Goal: Task Accomplishment & Management: Use online tool/utility

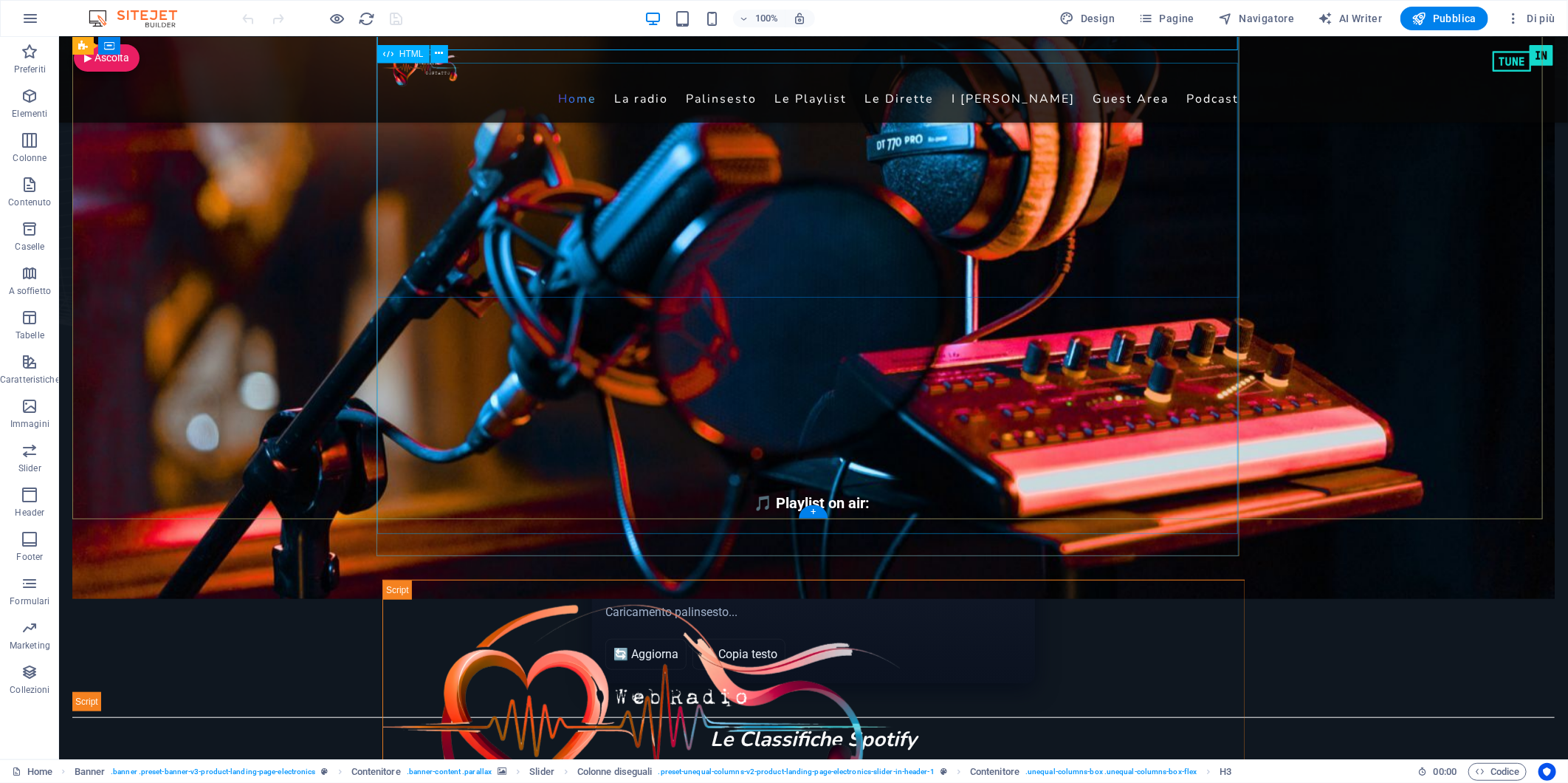
scroll to position [574, 0]
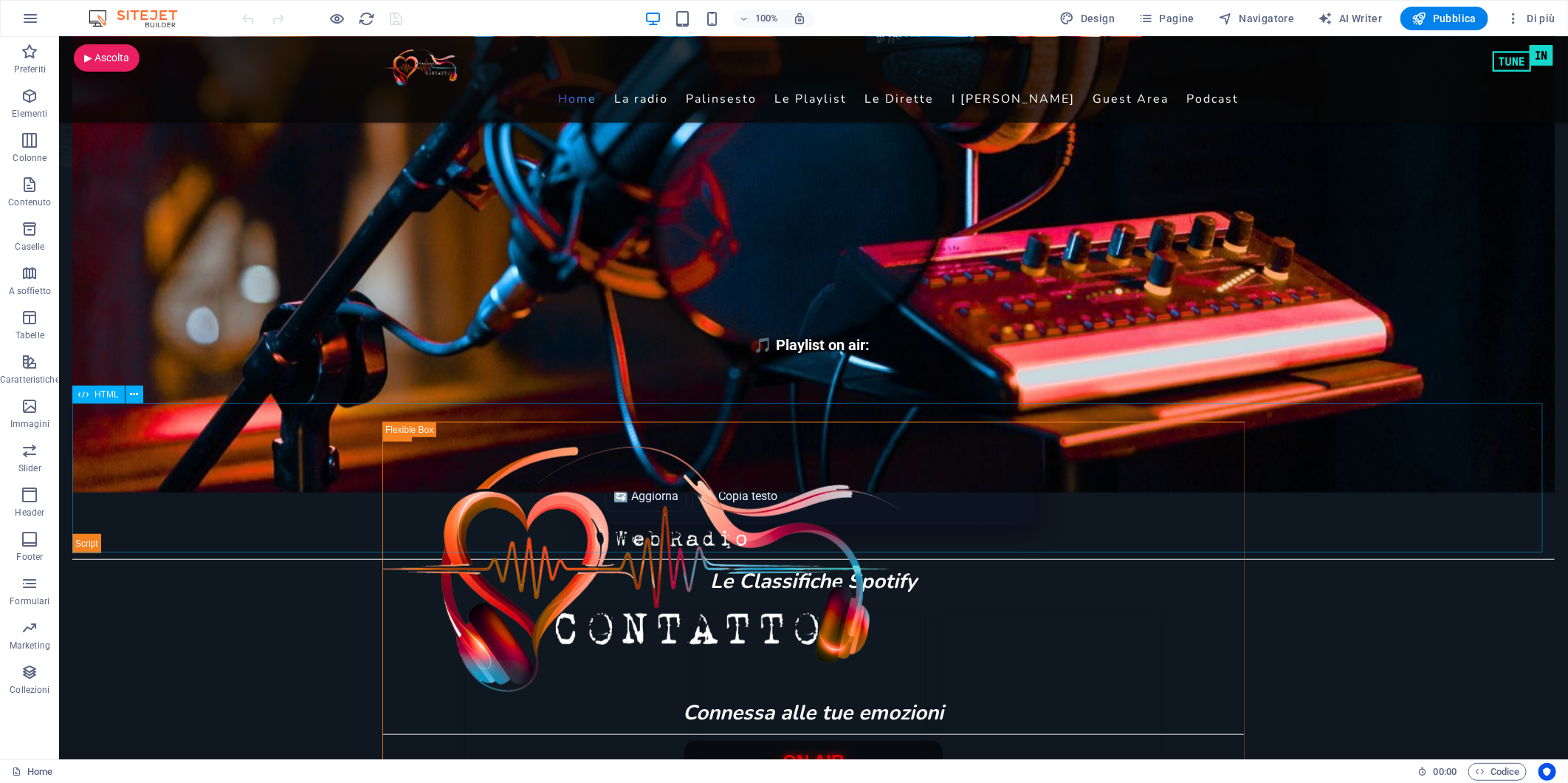
click at [105, 395] on span "HTML" at bounding box center [107, 395] width 25 height 9
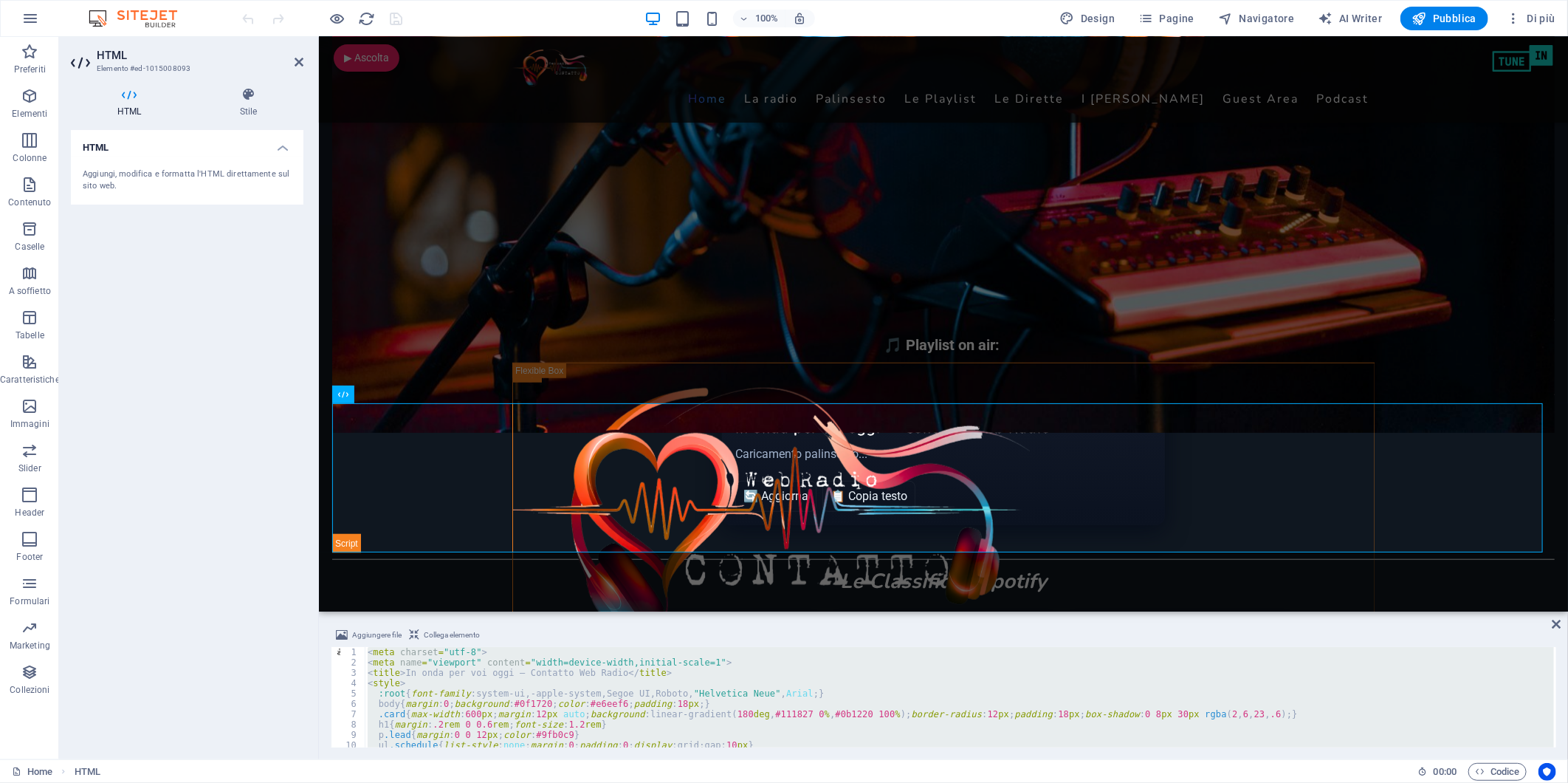
click at [476, 665] on div "< meta charset = "utf-8" > < meta name = "viewport" content = "width=device-wid…" at bounding box center [959, 697] width 1189 height 101
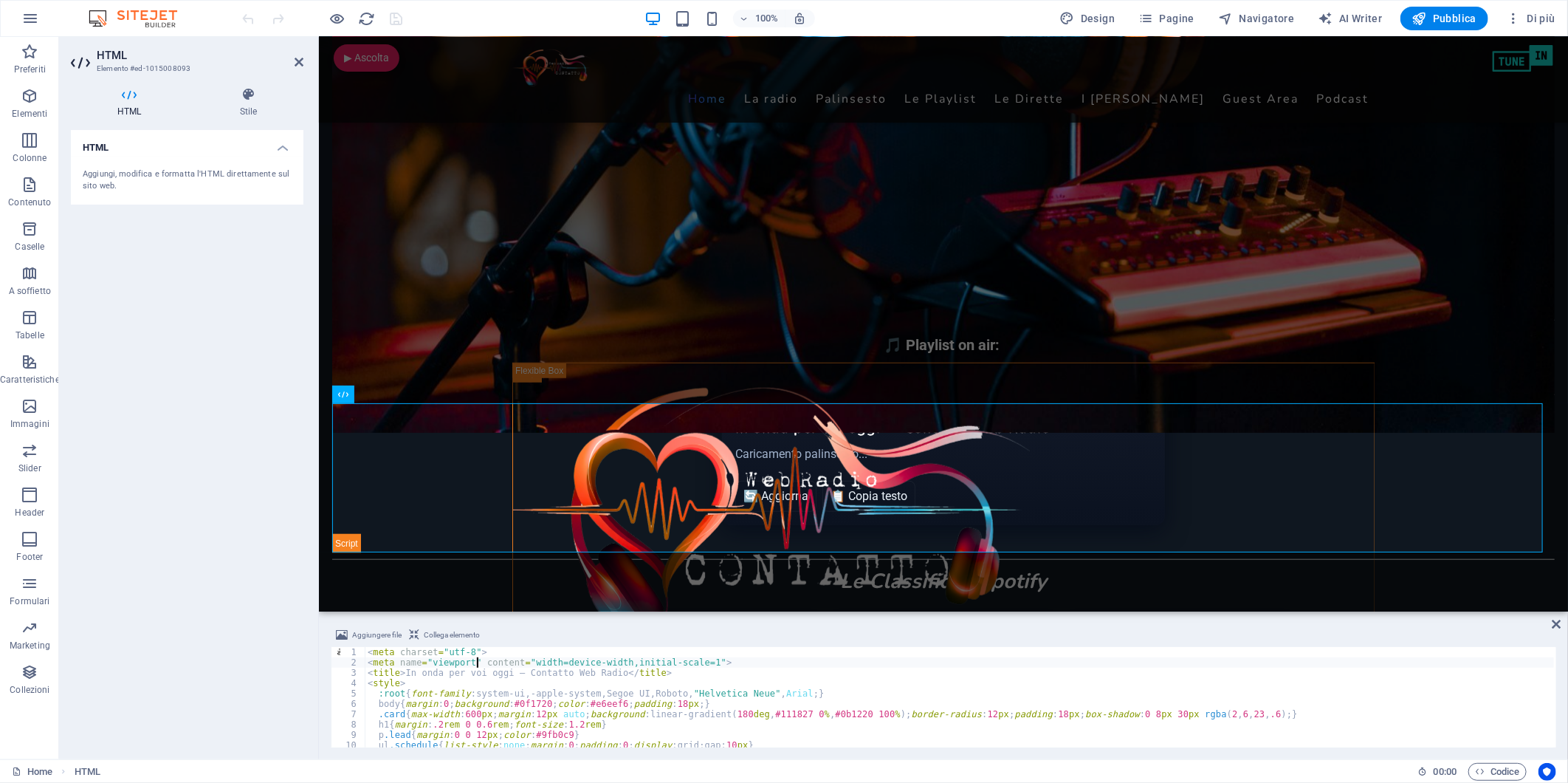
type textarea "</script>"
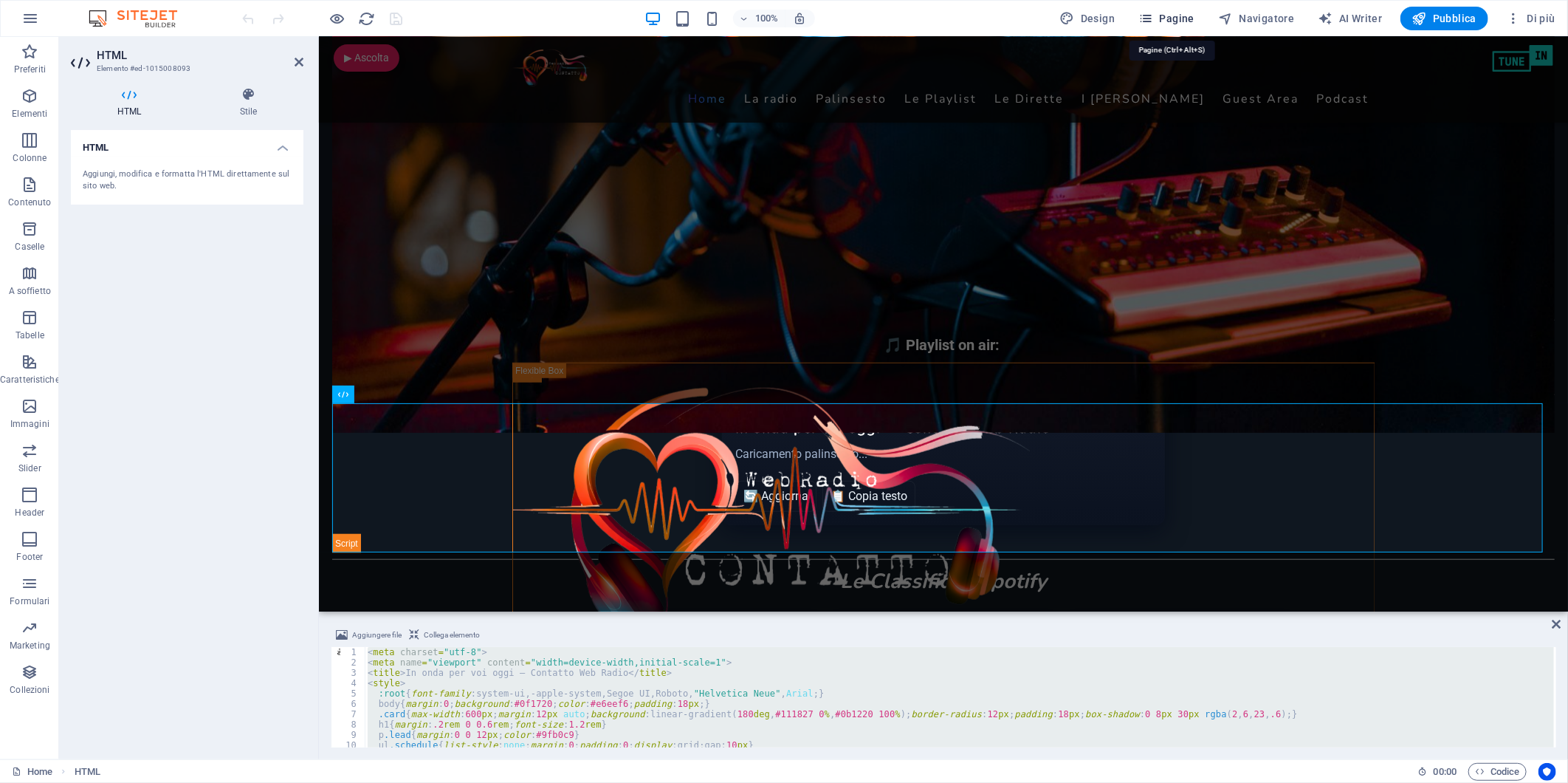
click at [1159, 11] on span "Pagine" at bounding box center [1167, 19] width 56 height 15
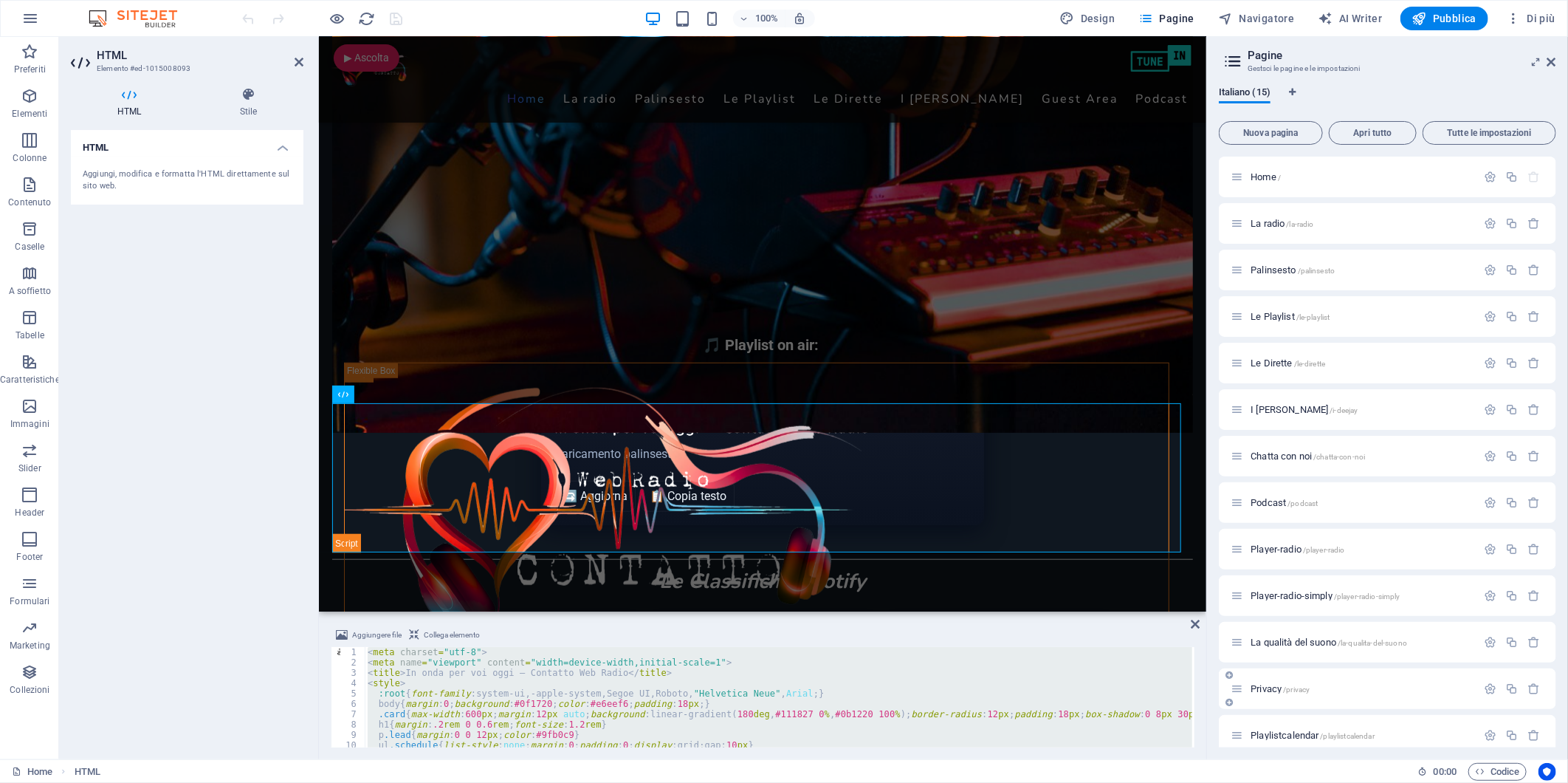
scroll to position [106, 0]
click at [1253, 719] on span "test /test" at bounding box center [1267, 721] width 34 height 11
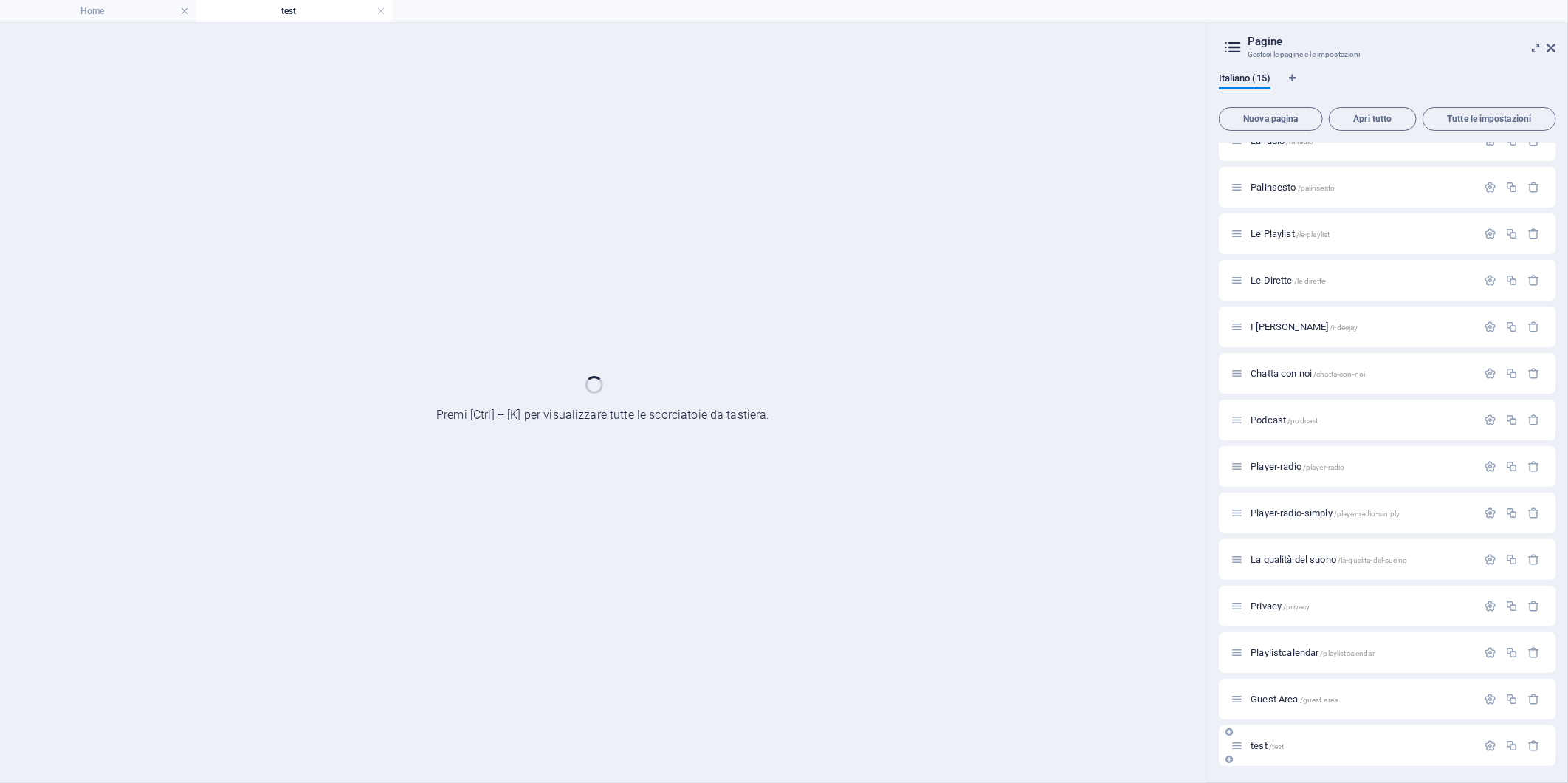
scroll to position [0, 0]
click at [1253, 719] on div "Home / La radio /la-radio Palinsesto /palinsesto Le Playlist /le-playlist [PERS…" at bounding box center [1387, 420] width 337 height 692
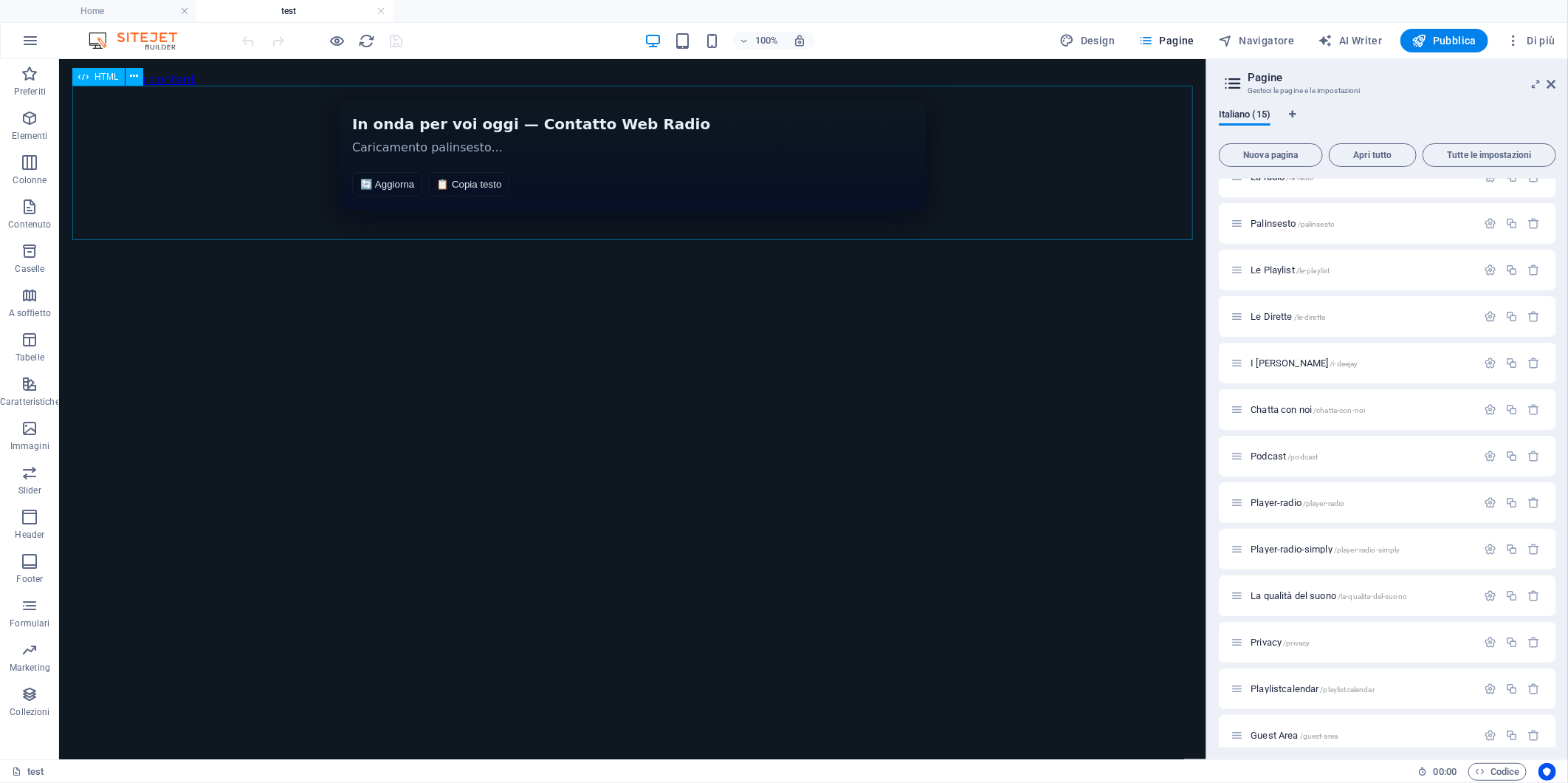
click at [97, 76] on span "HTML" at bounding box center [107, 77] width 25 height 9
click at [107, 79] on span "HTML" at bounding box center [107, 77] width 25 height 9
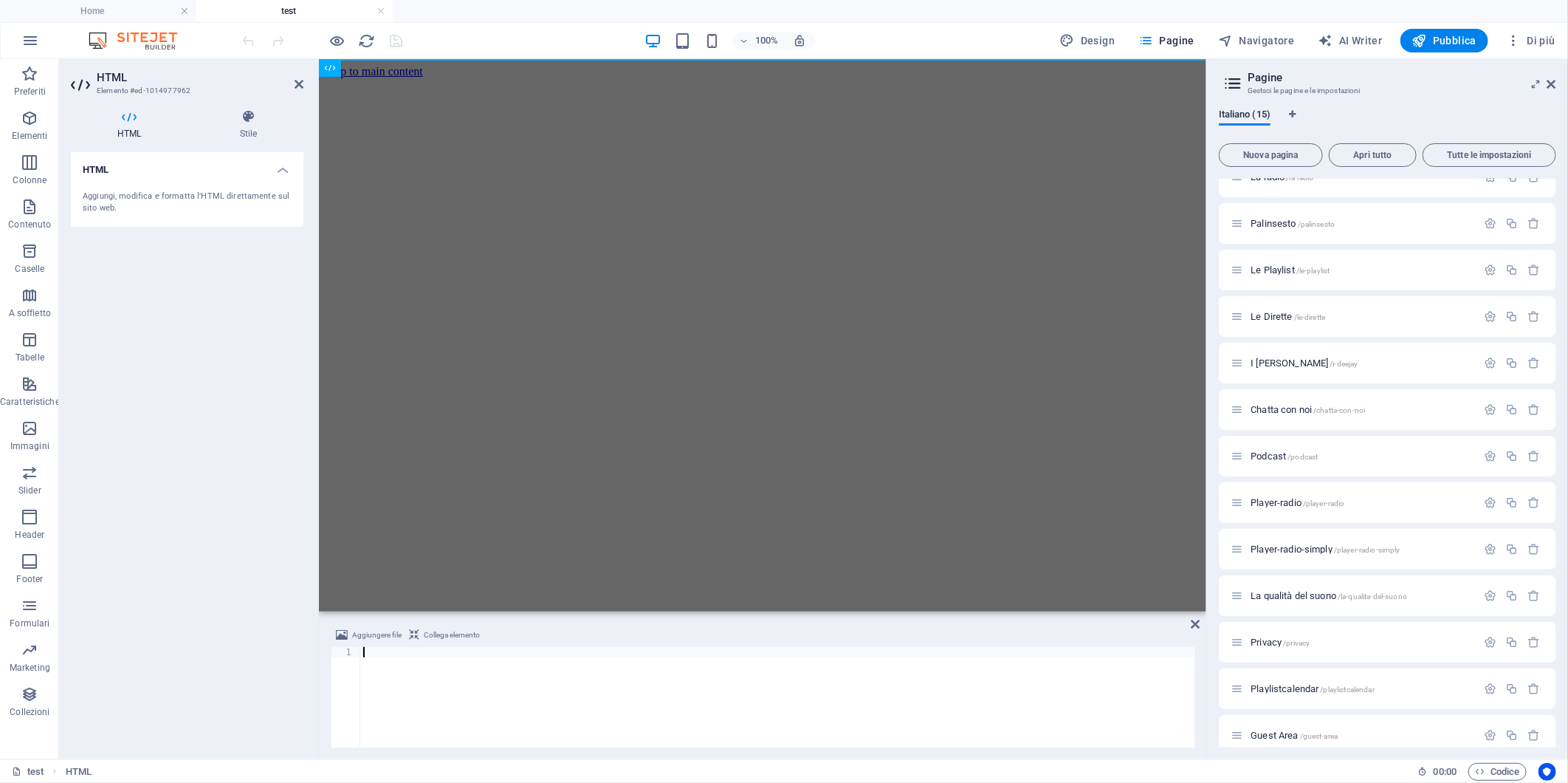
scroll to position [1141, 0]
click at [164, 300] on div "HTML Aggiungi, modifica e formatta l'HTML direttamente sul sito web." at bounding box center [187, 449] width 233 height 595
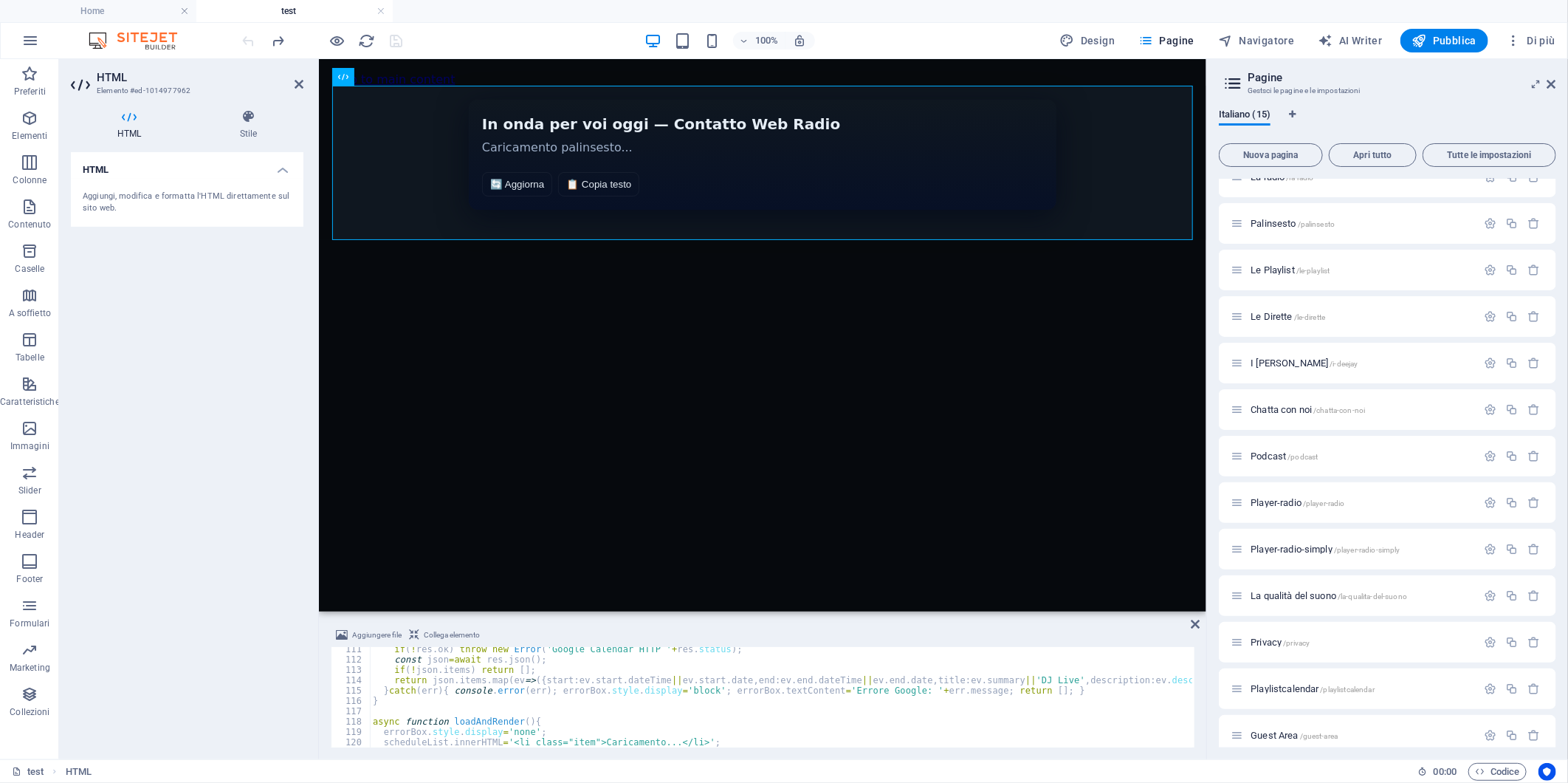
type textarea "const json=await res.json();"
click at [444, 659] on div "if ( ! res . ok ) throw new Error ( 'Google Calendar HTTP ' + res . status ) ; …" at bounding box center [979, 703] width 1218 height 119
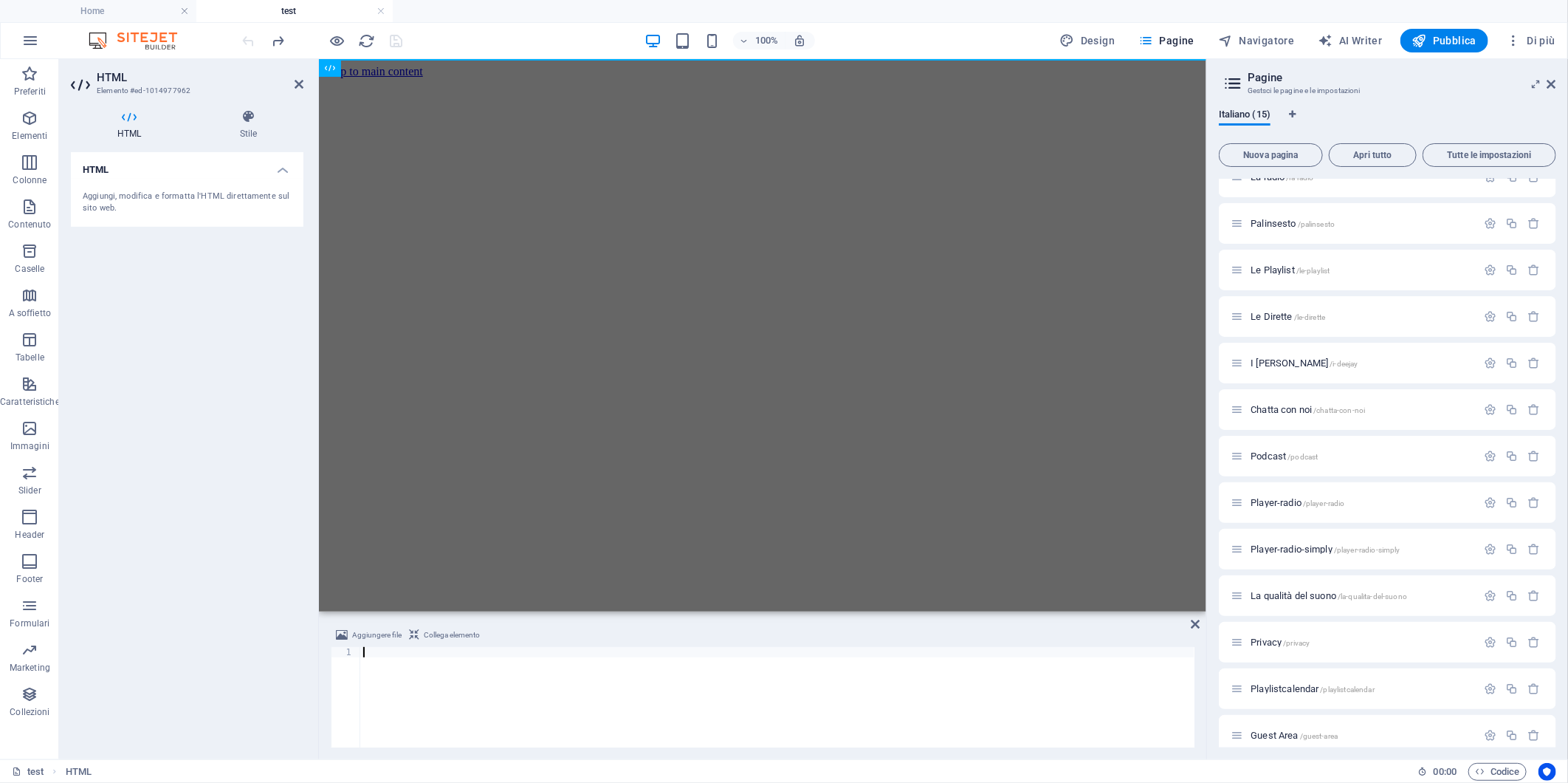
scroll to position [2225, 0]
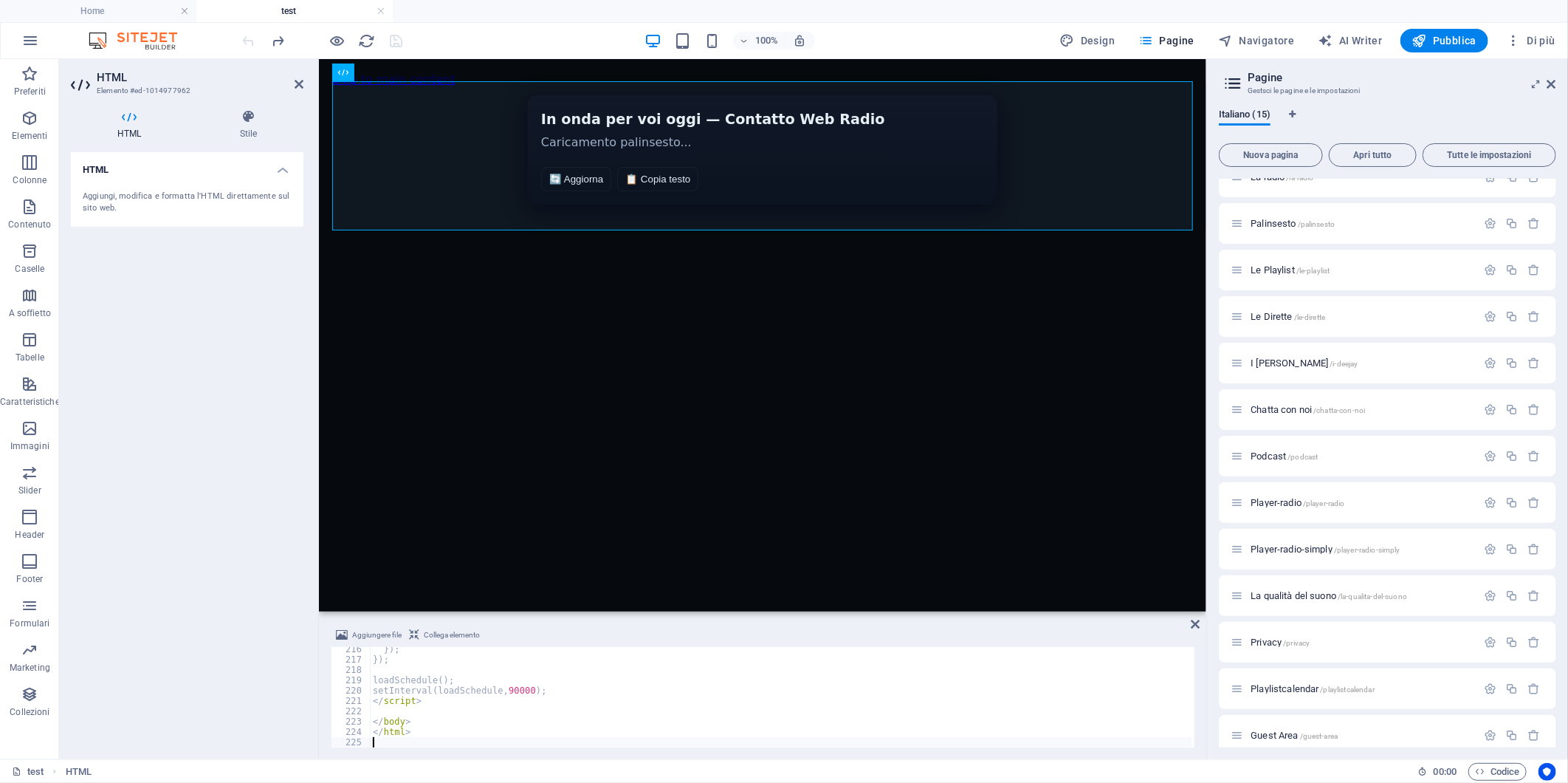
click at [142, 300] on div "HTML Aggiungi, modifica e formatta l'HTML direttamente sul sito web." at bounding box center [187, 449] width 233 height 595
click at [395, 41] on icon "save" at bounding box center [396, 41] width 17 height 17
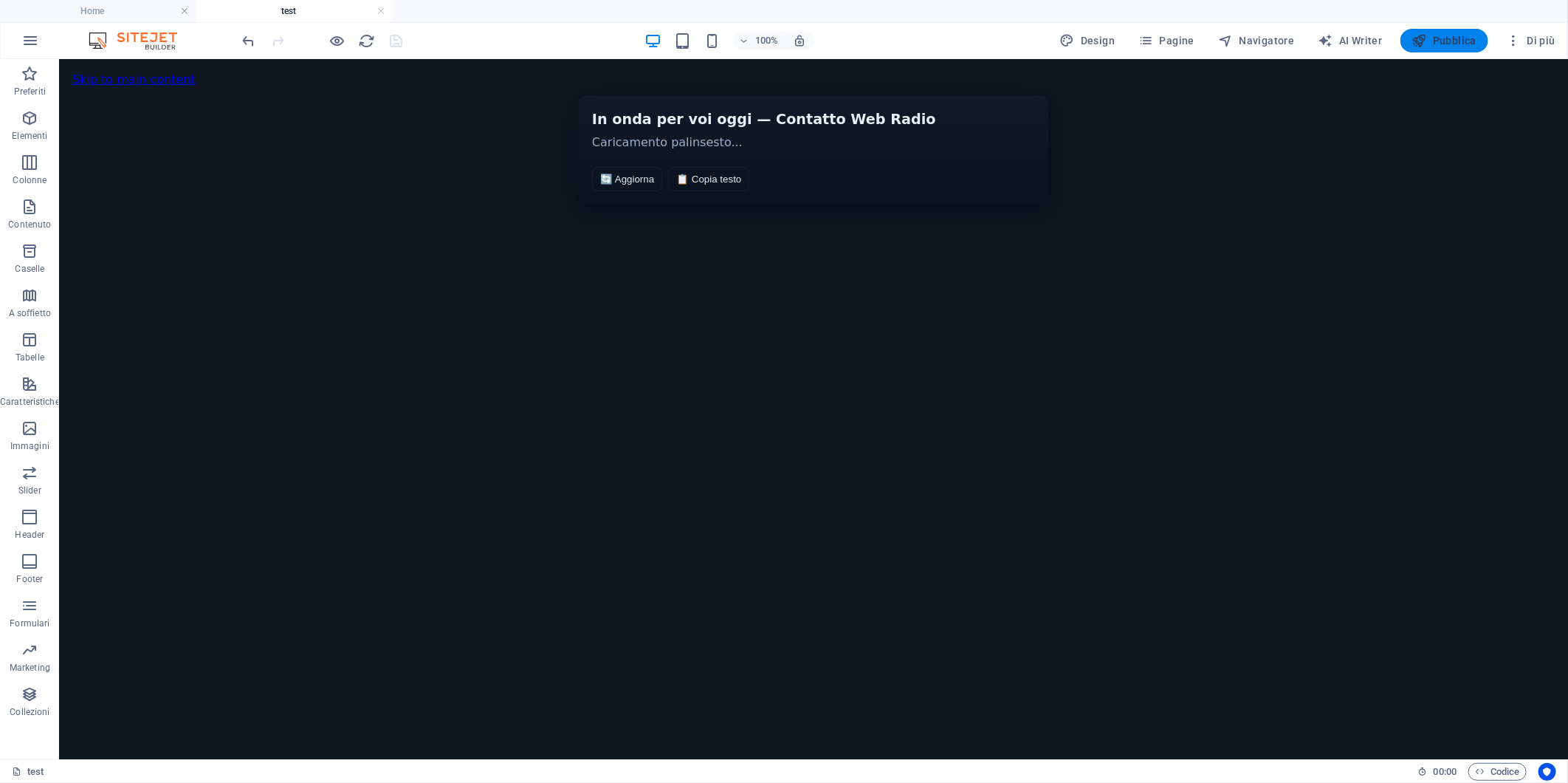
click at [1435, 34] on span "Pubblica" at bounding box center [1444, 41] width 65 height 15
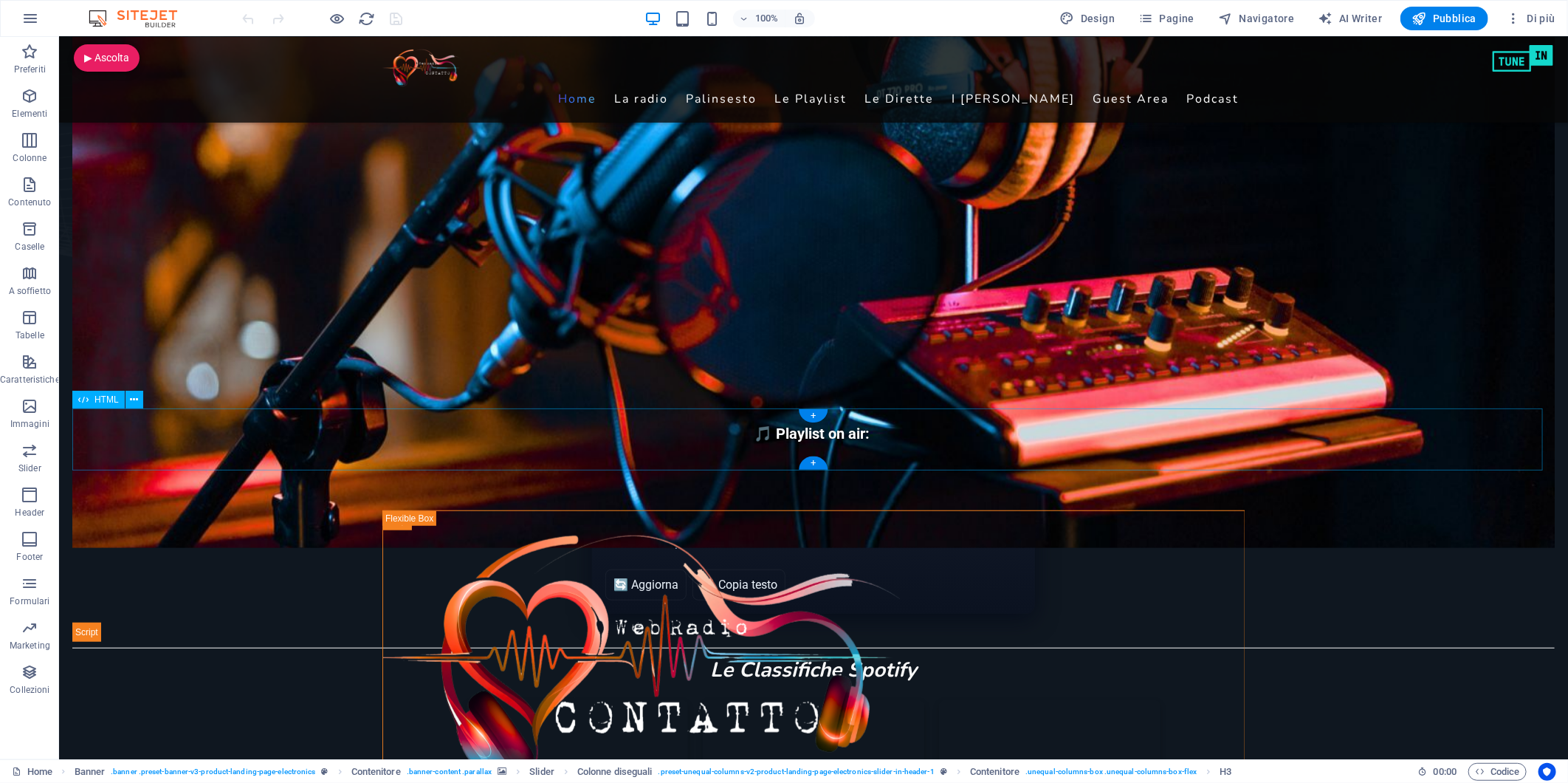
scroll to position [492, 0]
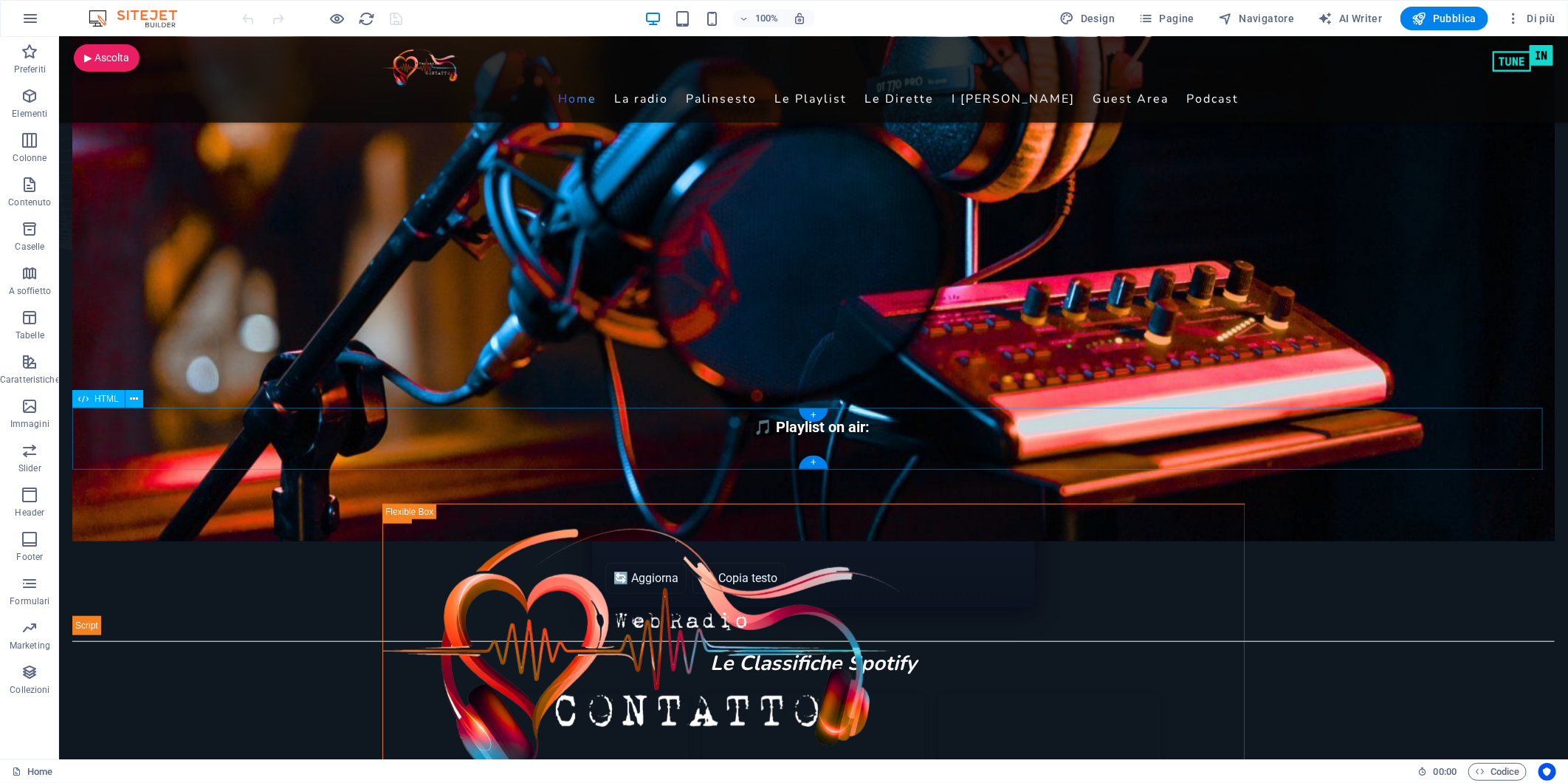
click at [114, 427] on div "🎵 Playlist on air: 🎧 Deejay in diretta:" at bounding box center [813, 439] width 1482 height 62
click at [96, 397] on span "HTML" at bounding box center [107, 399] width 25 height 9
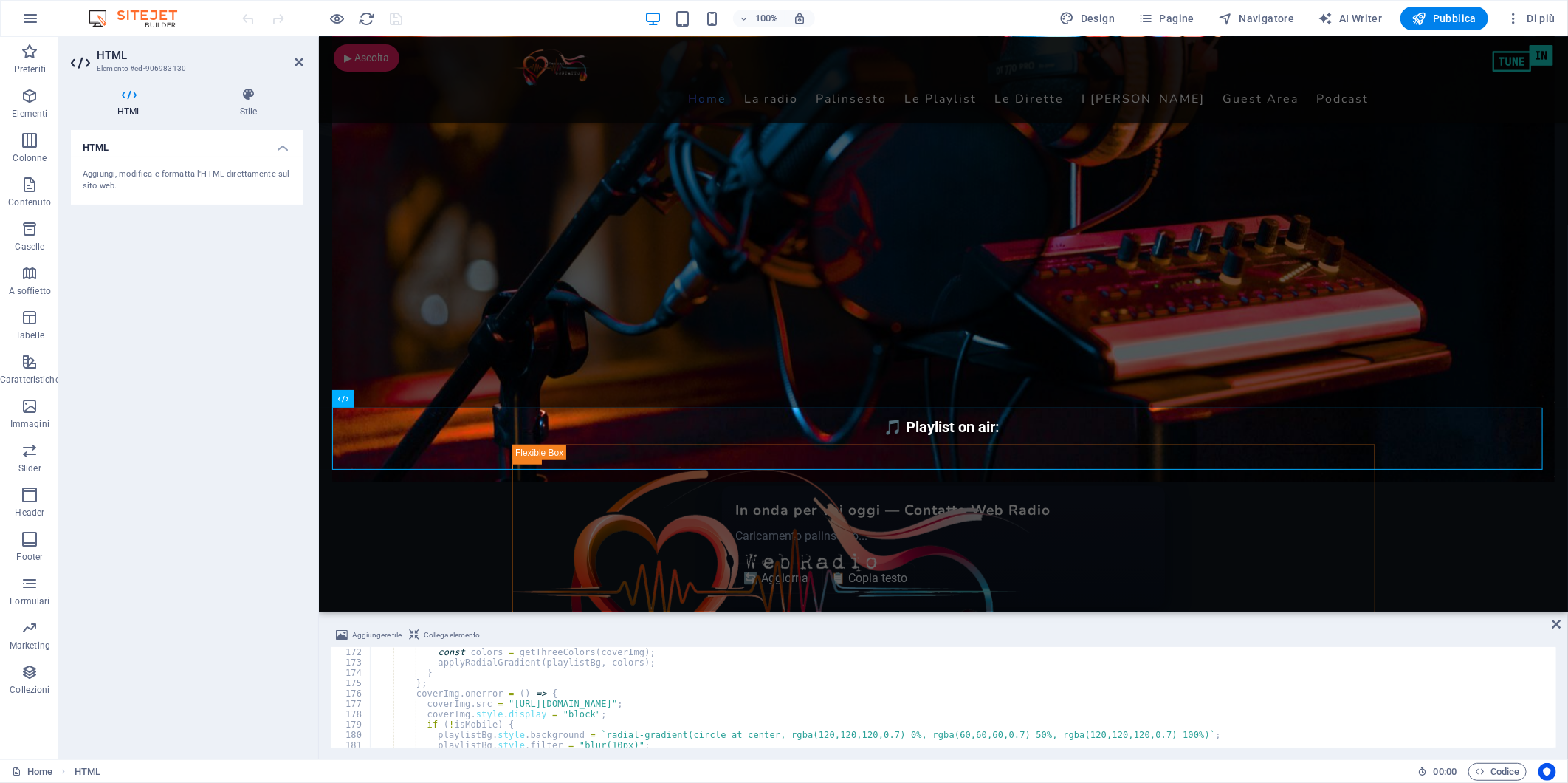
scroll to position [1957, 0]
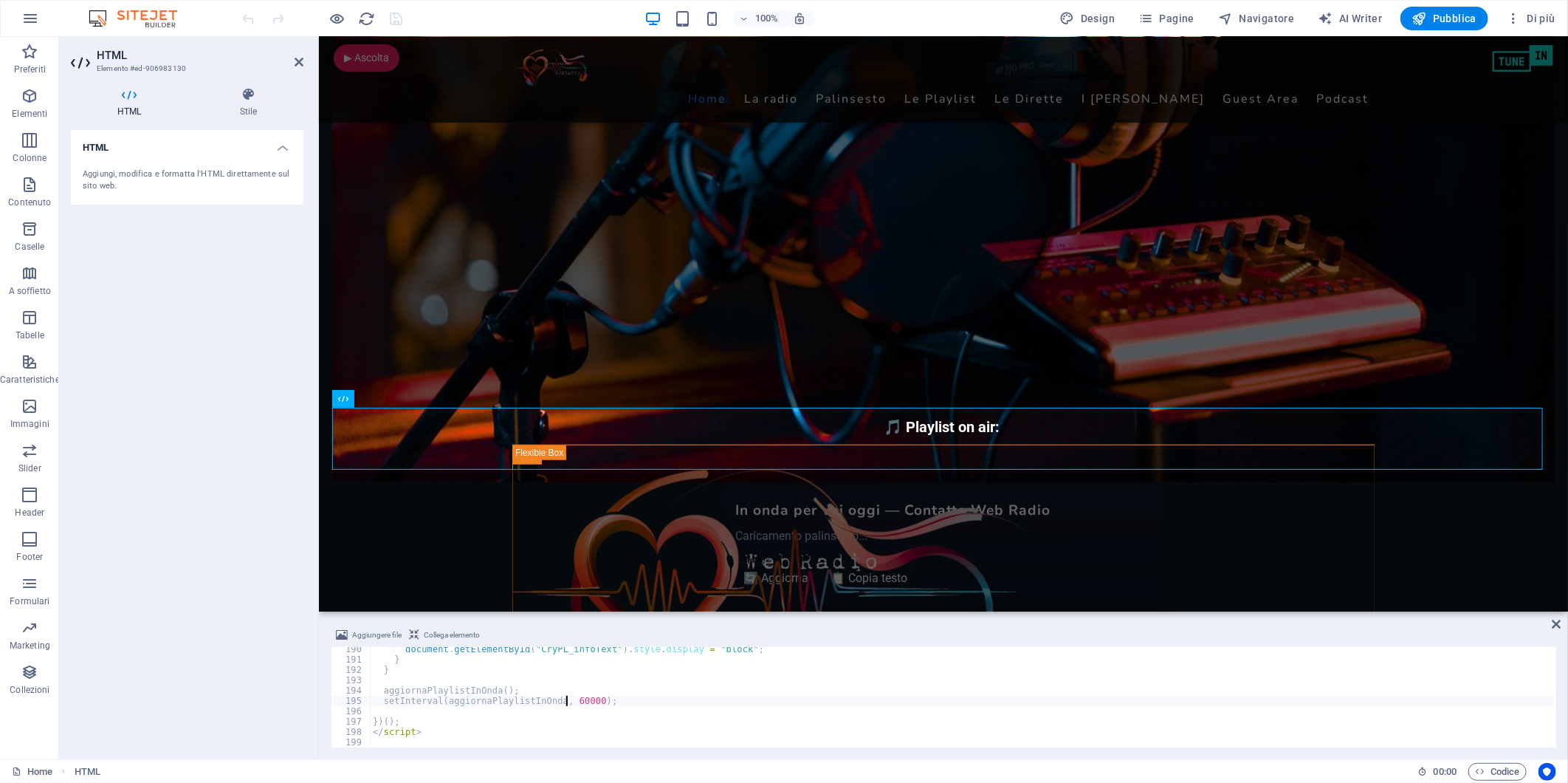
click at [565, 700] on div "document . getElementById ( "CryPL_infoText" ) . style . display = "block" ; } …" at bounding box center [962, 704] width 1184 height 121
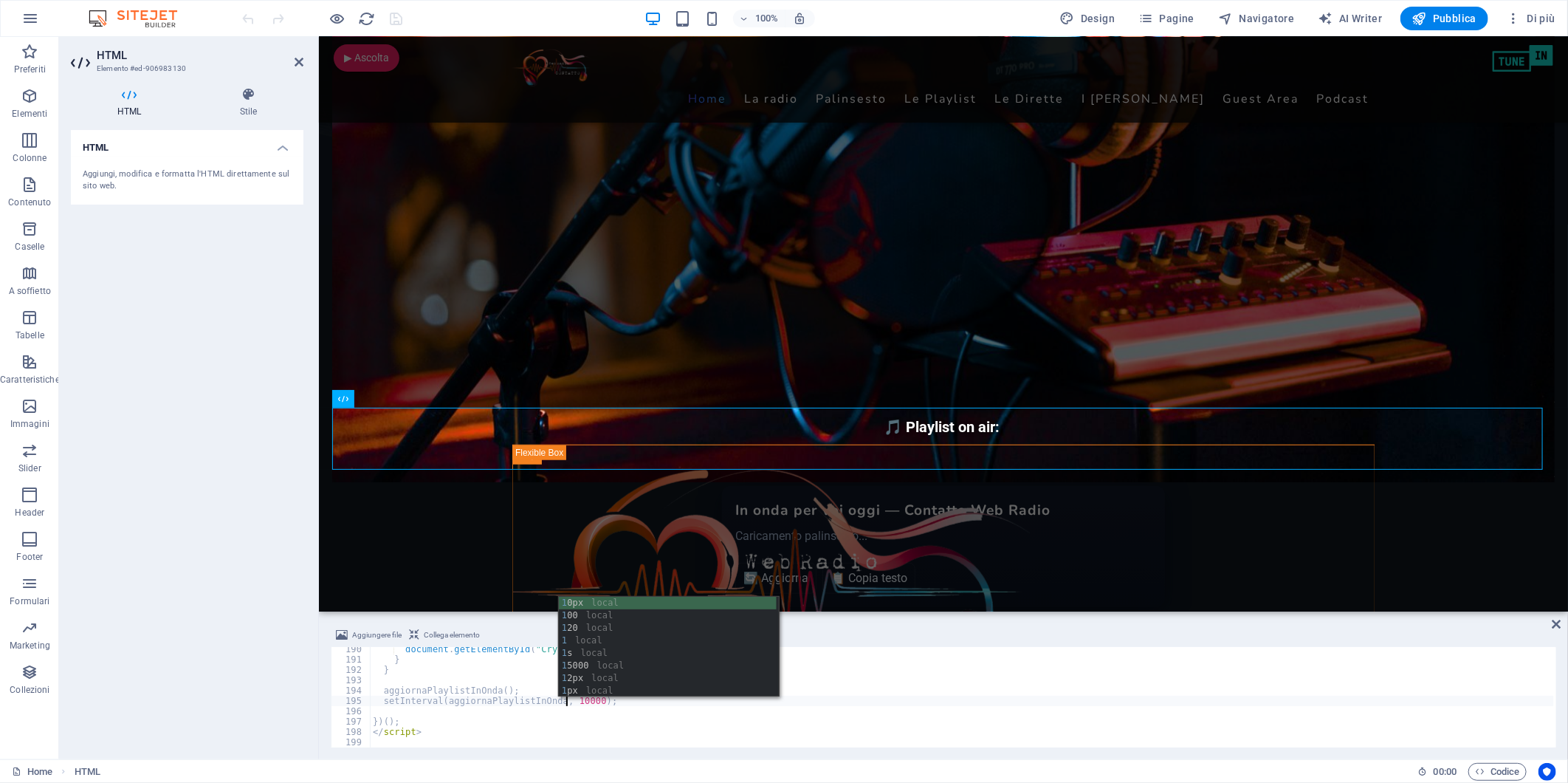
scroll to position [0, 16]
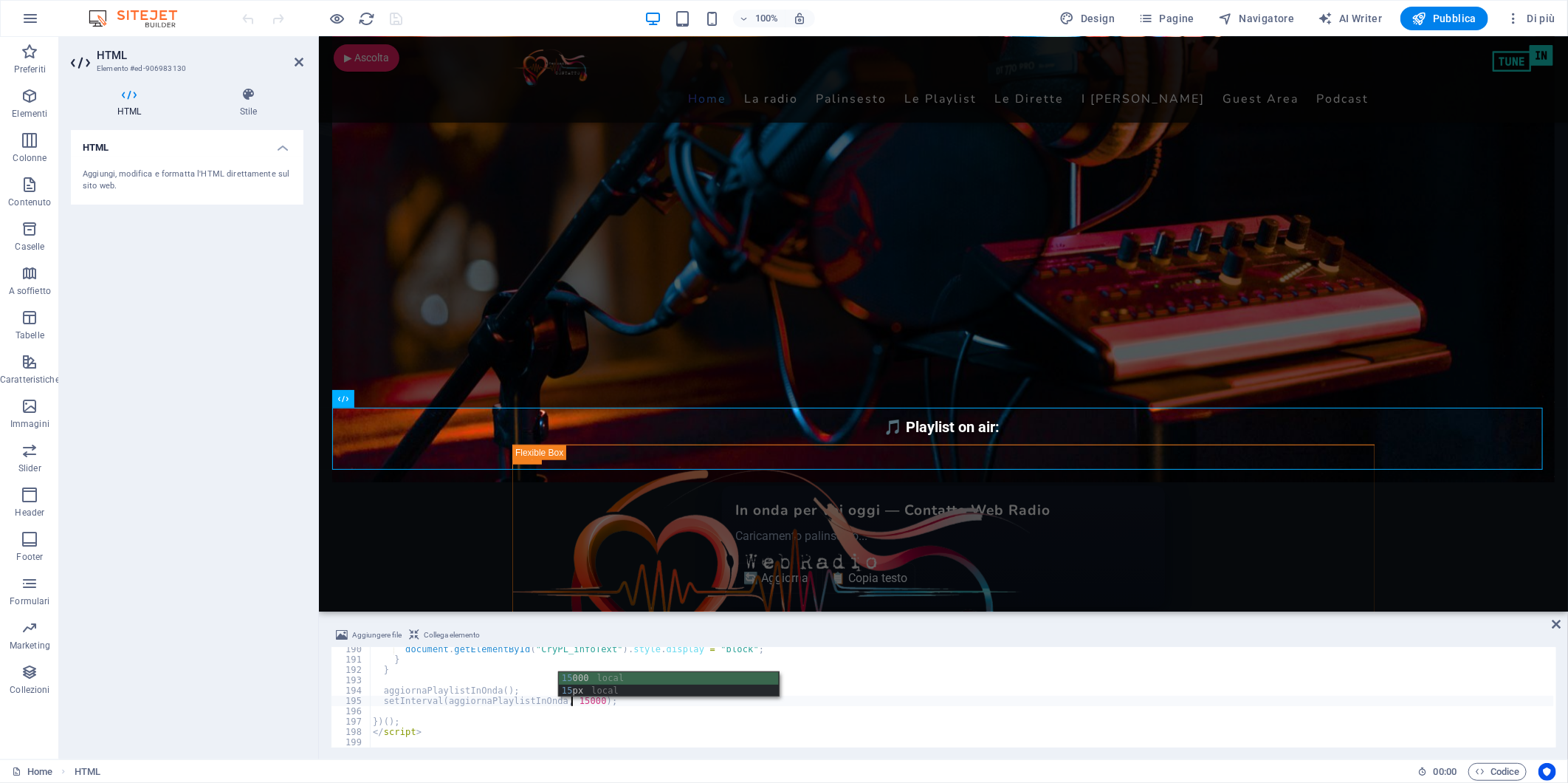
click at [784, 732] on div "document . getElementById ( "CryPL_infoText" ) . style . display = "block" ; } …" at bounding box center [962, 704] width 1184 height 121
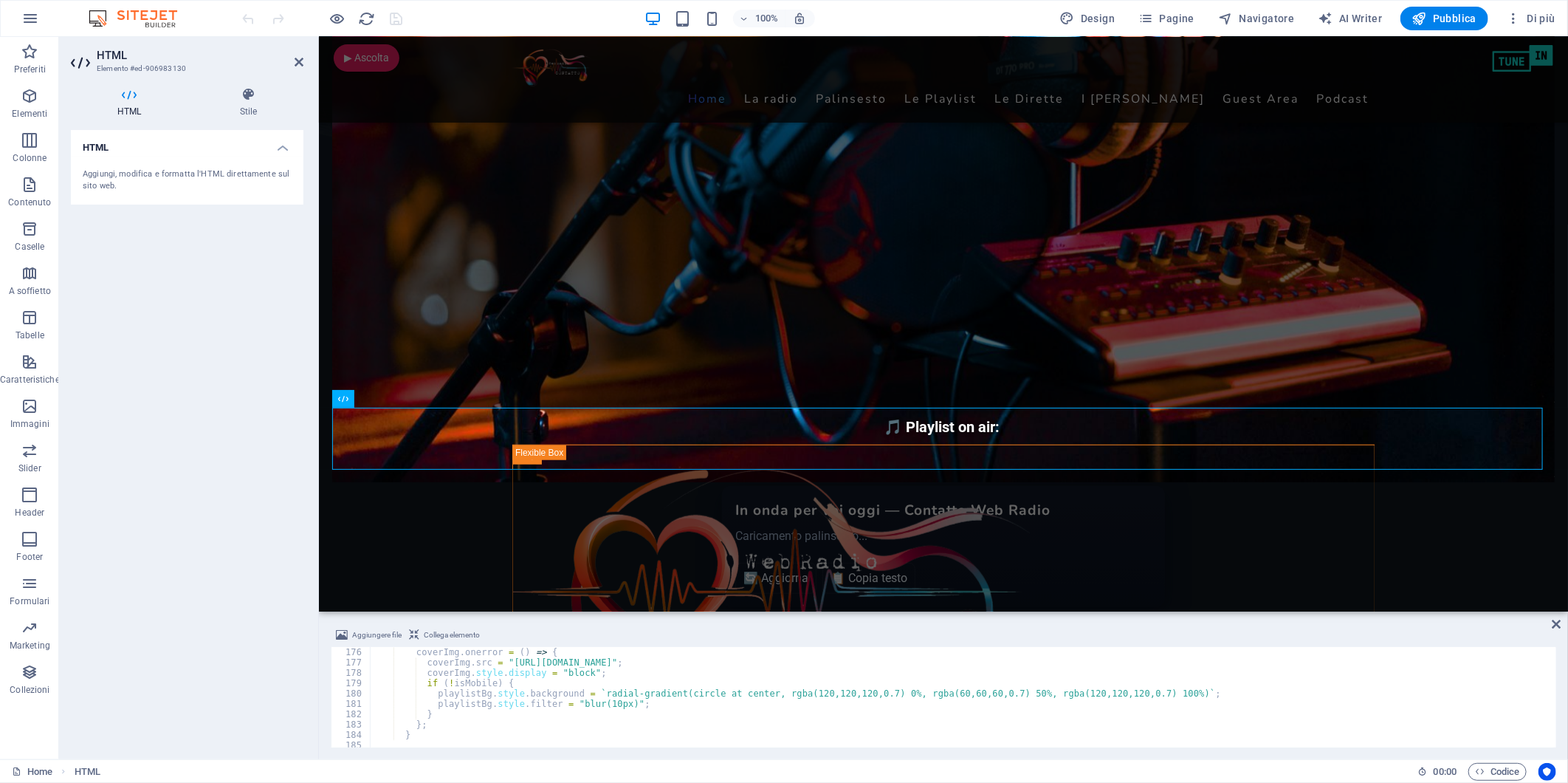
scroll to position [1810, 0]
type textarea "</script>"
drag, startPoint x: 41, startPoint y: 283, endPoint x: 56, endPoint y: 283, distance: 15.0
click at [42, 283] on span "A soffietto" at bounding box center [30, 282] width 60 height 35
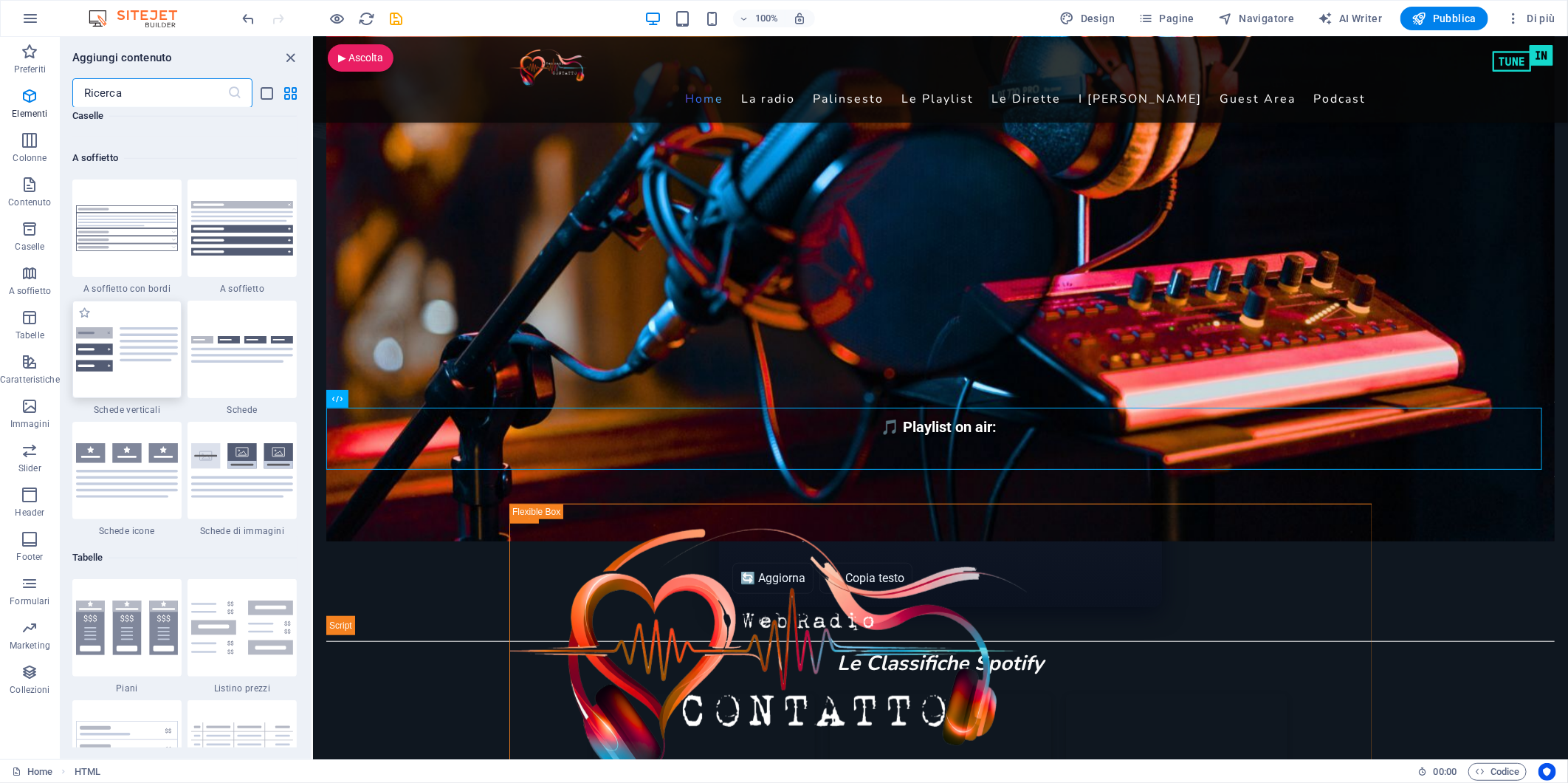
scroll to position [4715, 0]
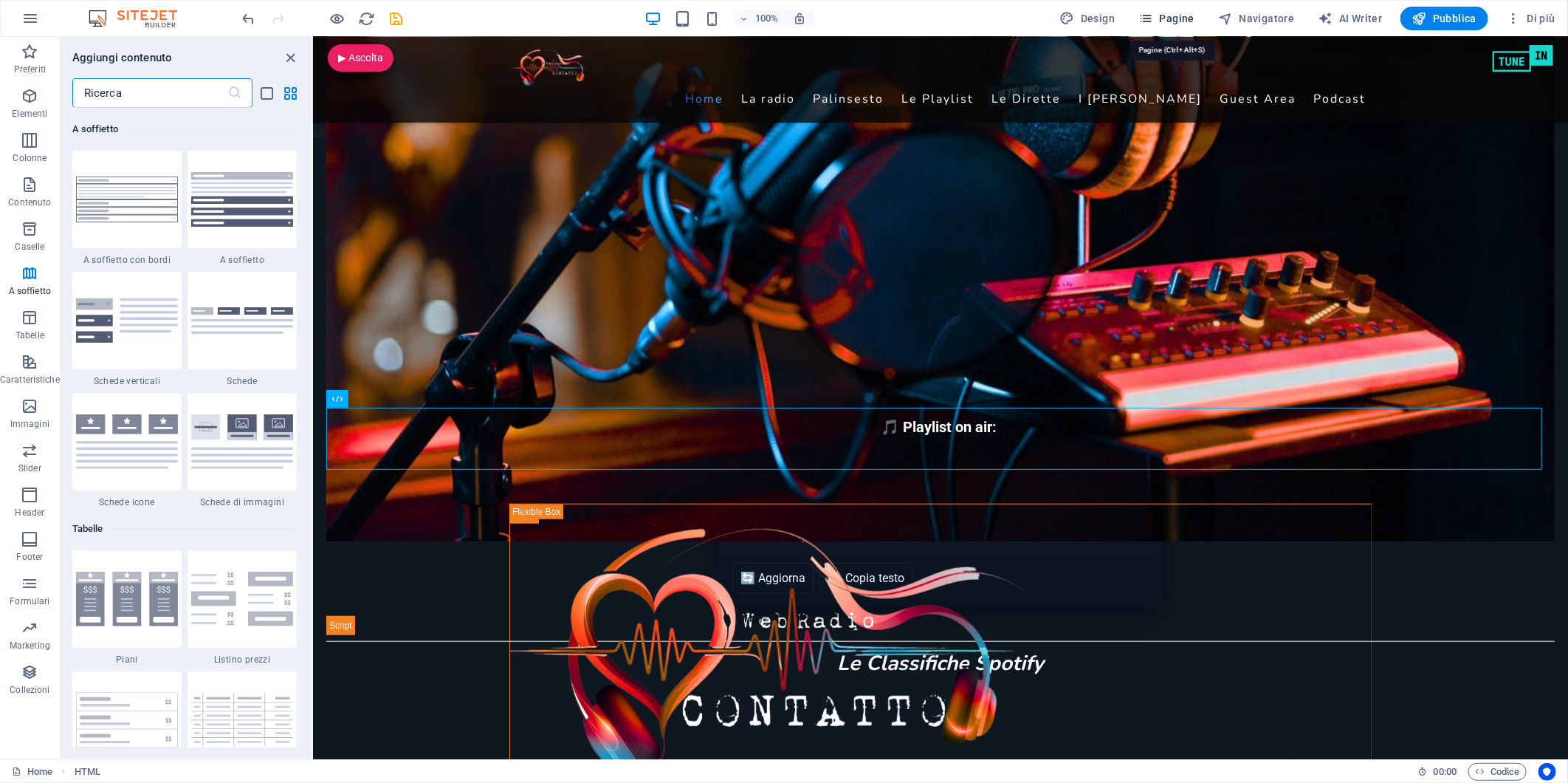
click at [1182, 17] on span "Pagine" at bounding box center [1167, 19] width 56 height 15
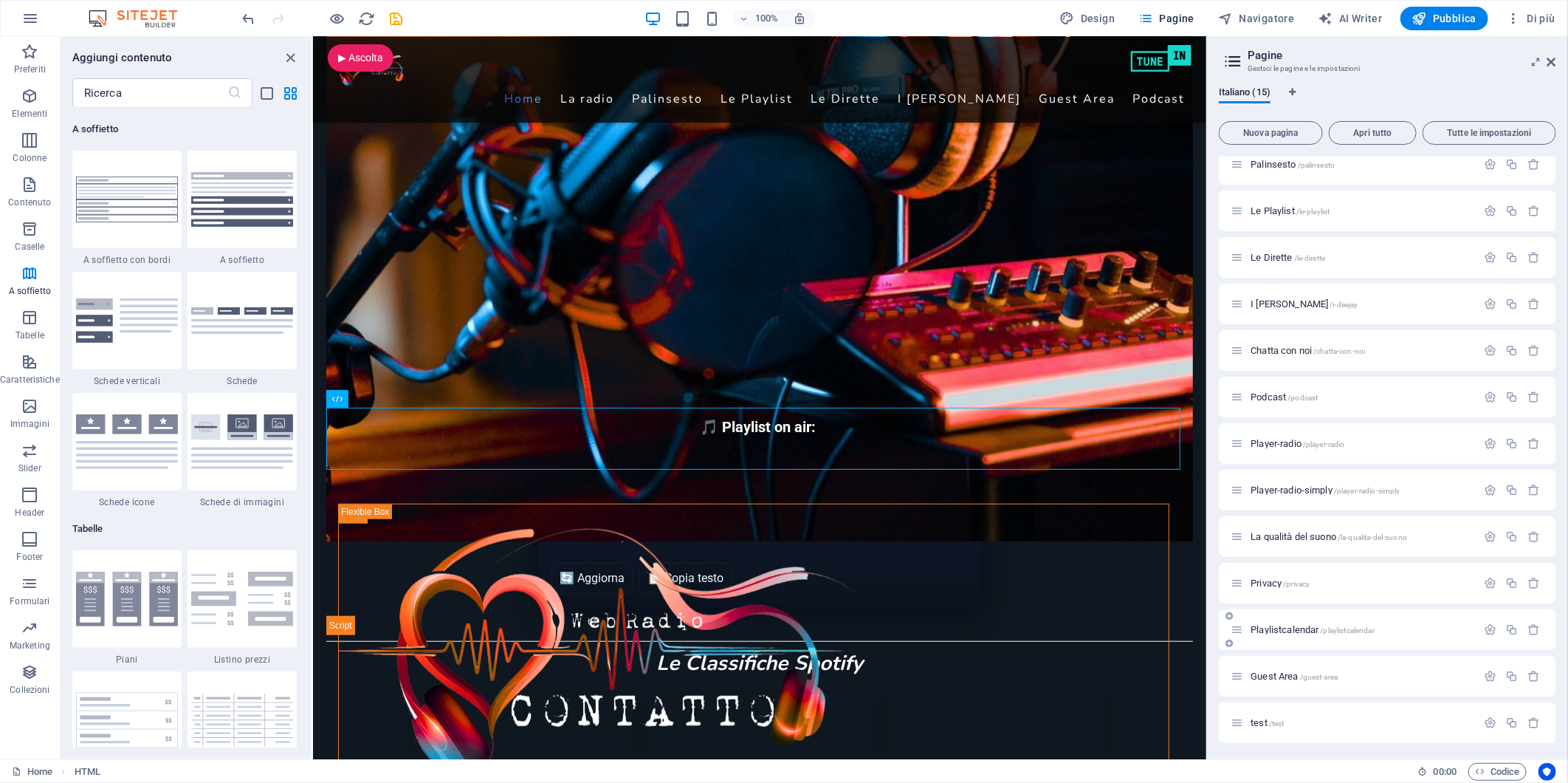
scroll to position [106, 0]
click at [1264, 719] on span "test /test" at bounding box center [1267, 721] width 34 height 11
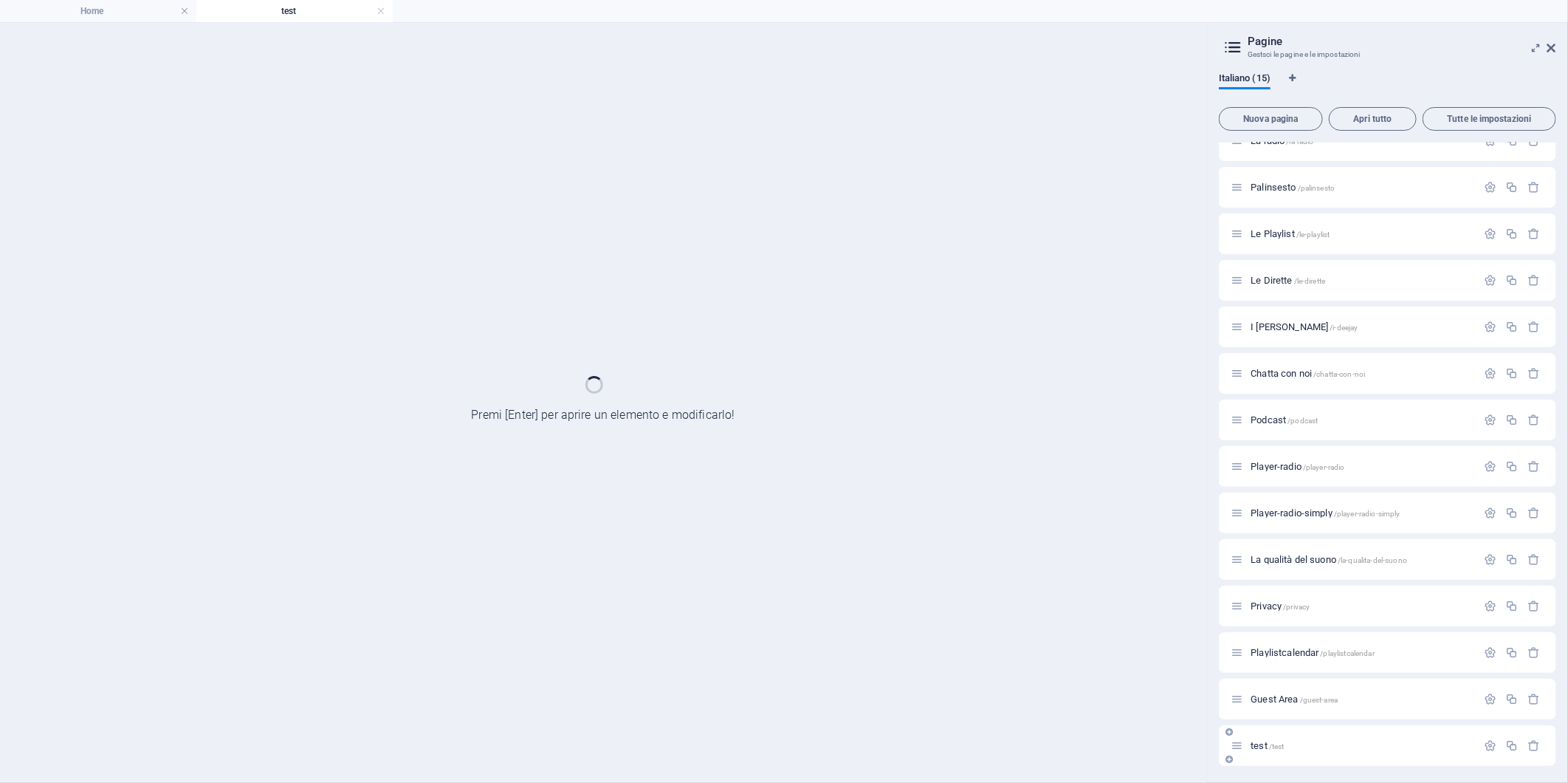
scroll to position [0, 0]
click at [1264, 719] on div "Home / La radio /la-radio Palinsesto /palinsesto Le Playlist /le-playlist [PERS…" at bounding box center [1387, 420] width 337 height 692
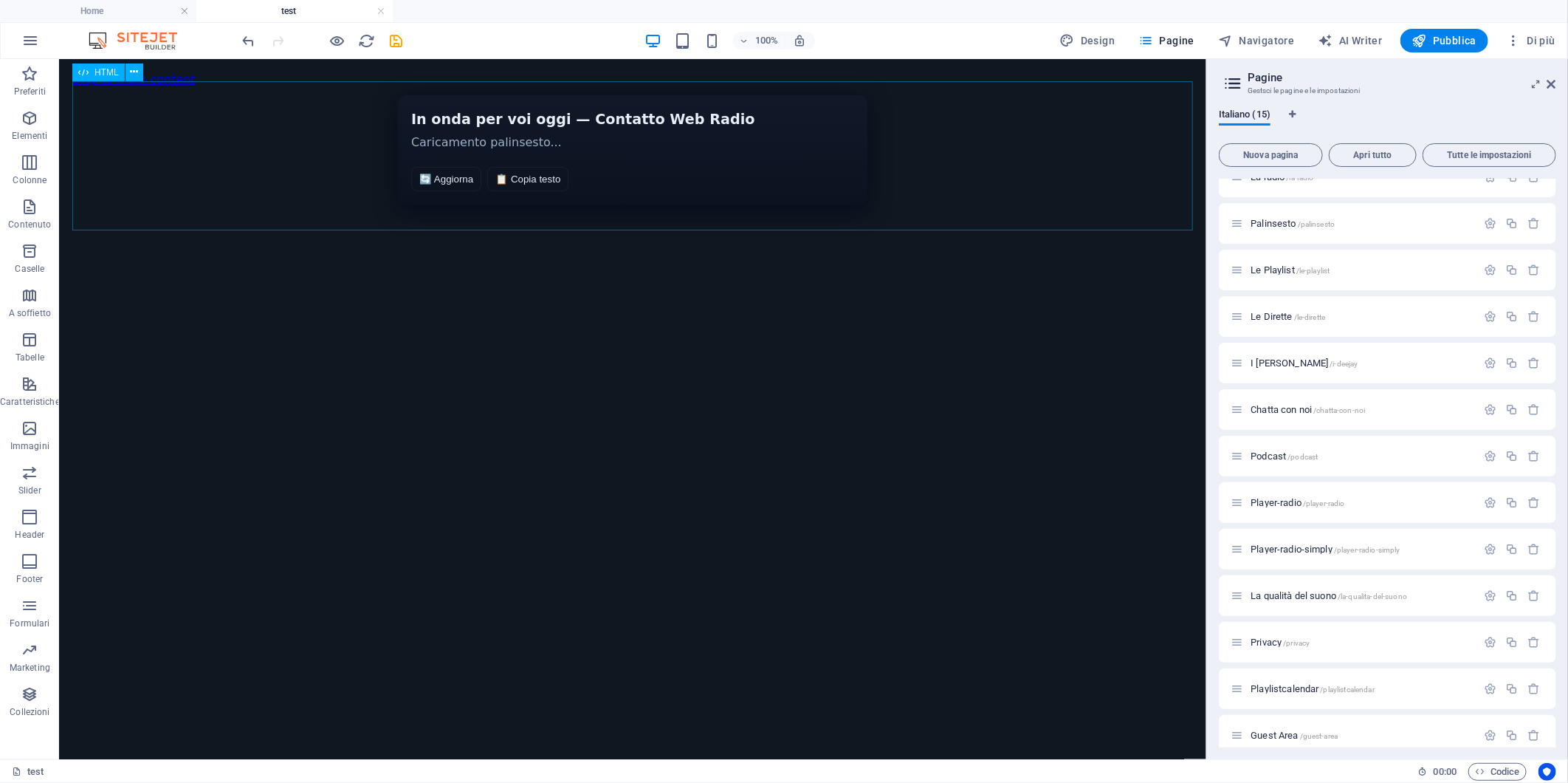
click at [101, 71] on span "HTML" at bounding box center [107, 72] width 25 height 9
click at [101, 71] on span "HTML" at bounding box center [107, 72] width 25 height 9
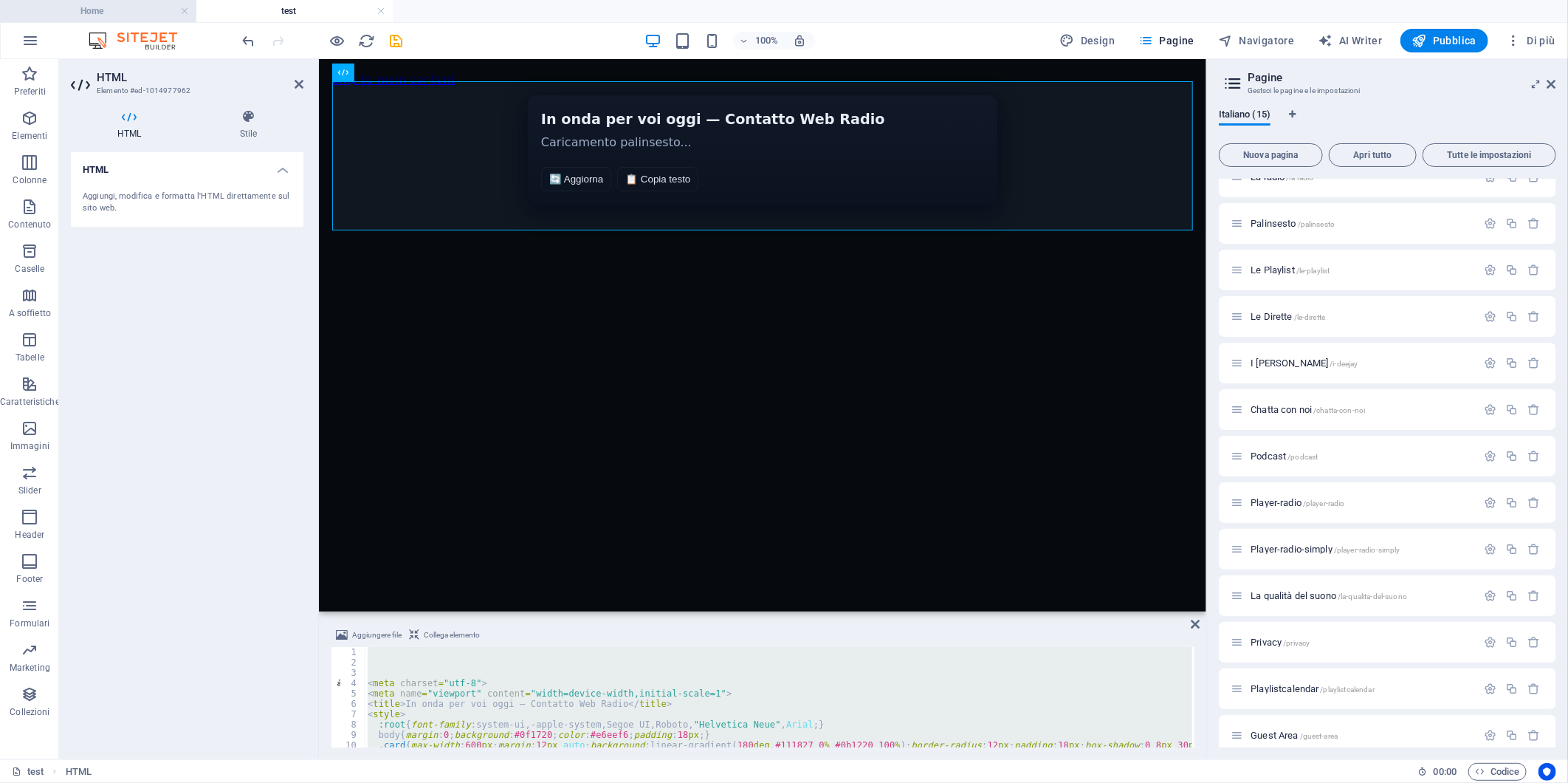
click at [131, 7] on h4 "Home" at bounding box center [98, 11] width 197 height 16
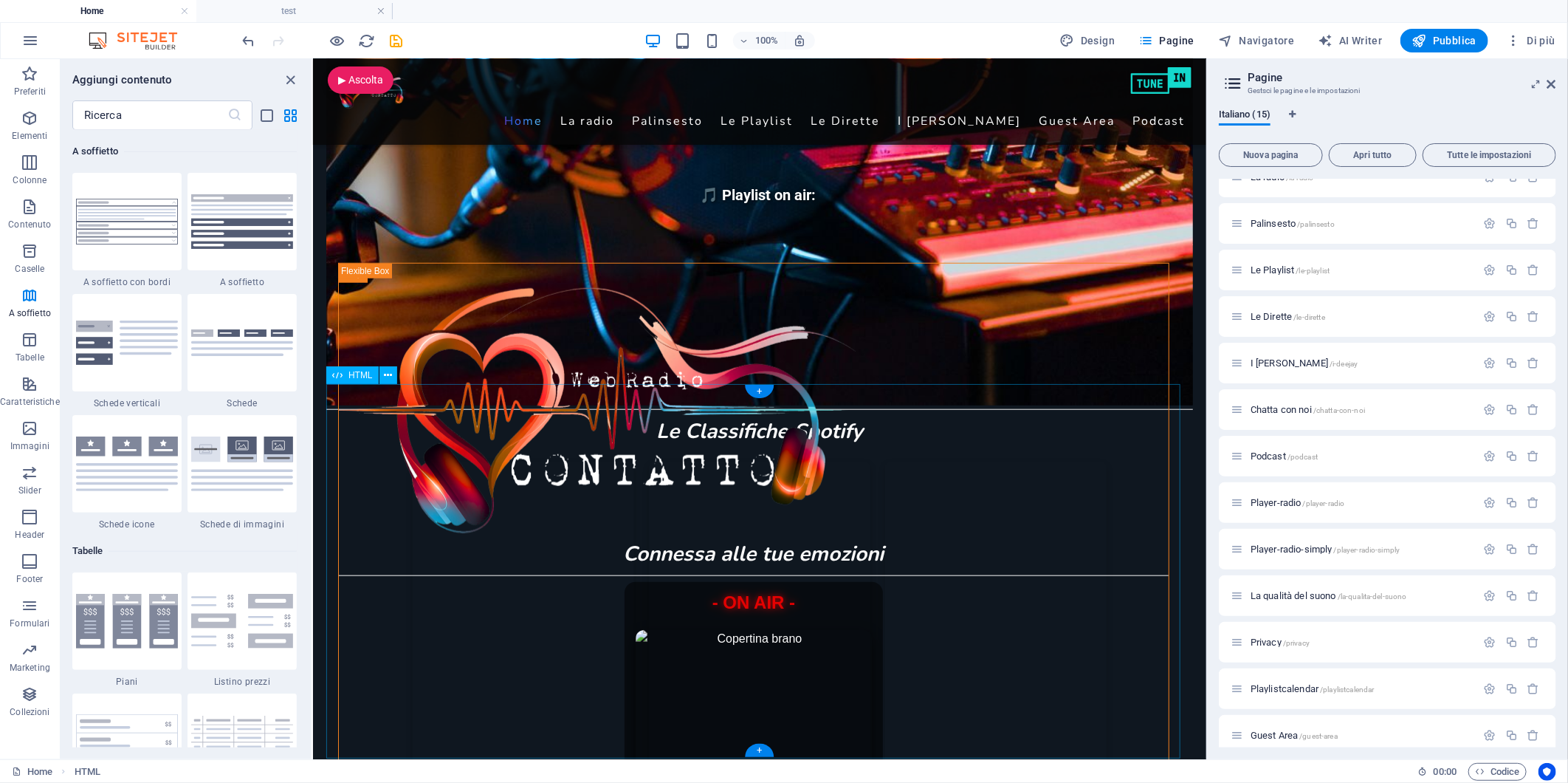
scroll to position [739, 0]
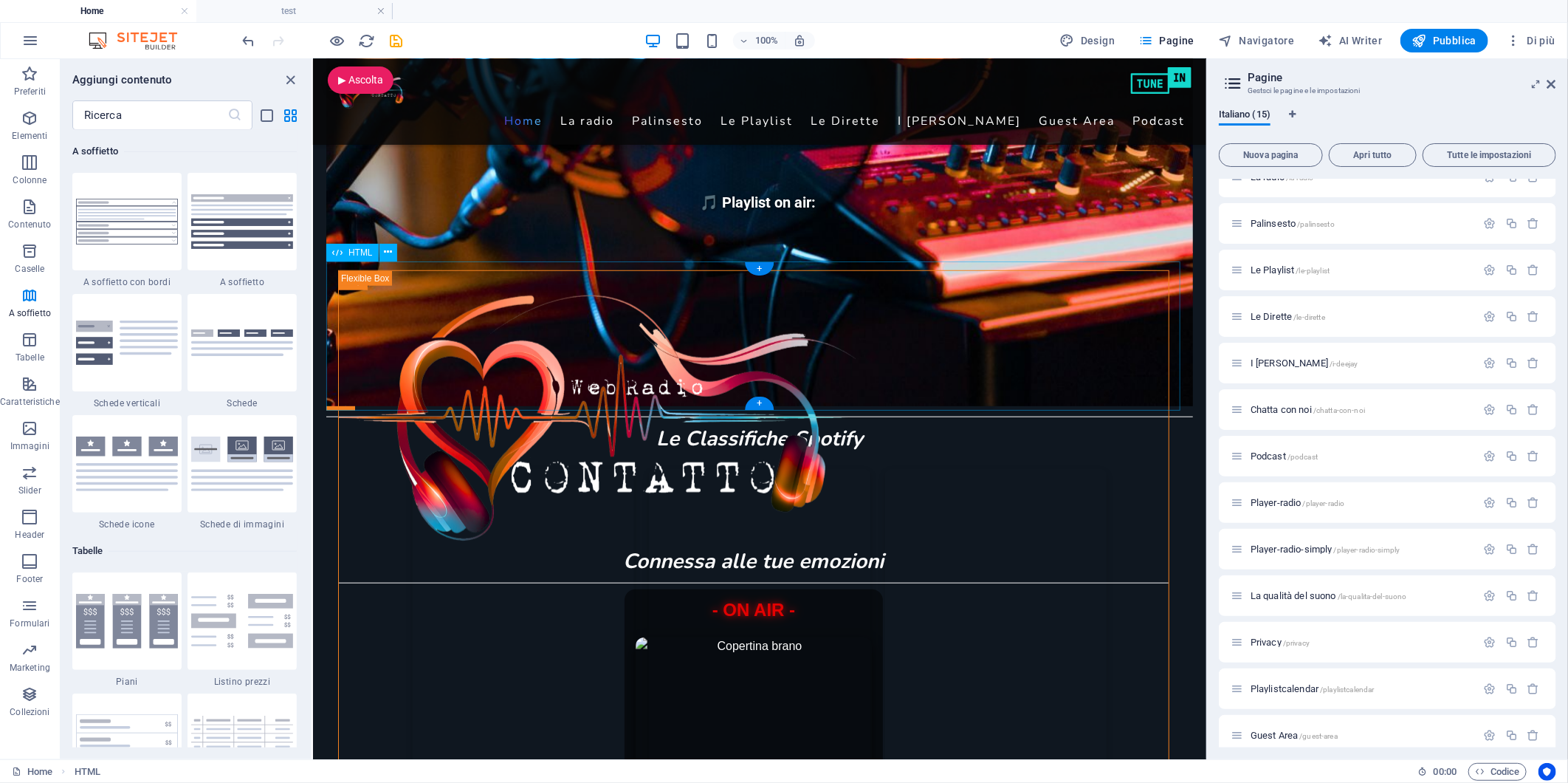
click at [386, 310] on div "In onda per voi oggi — Contatto Web Radio In onda per voi oggi — Contatto Web R…" at bounding box center [759, 335] width 867 height 149
click at [357, 252] on span "HTML" at bounding box center [361, 252] width 25 height 9
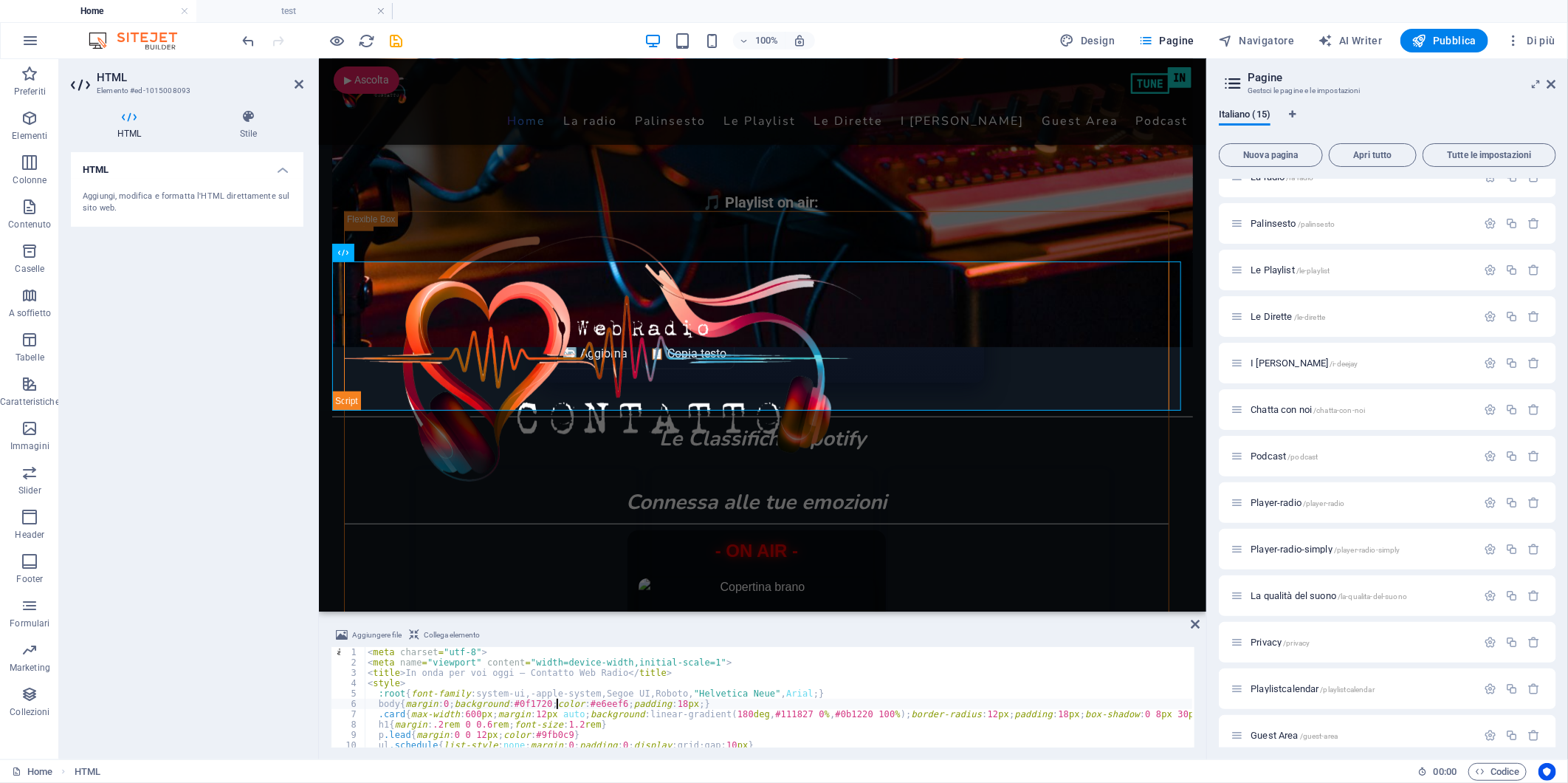
click at [558, 707] on div "< meta charset = "utf-8" > < meta name = "viewport" content = "width=device-wid…" at bounding box center [1025, 706] width 1323 height 119
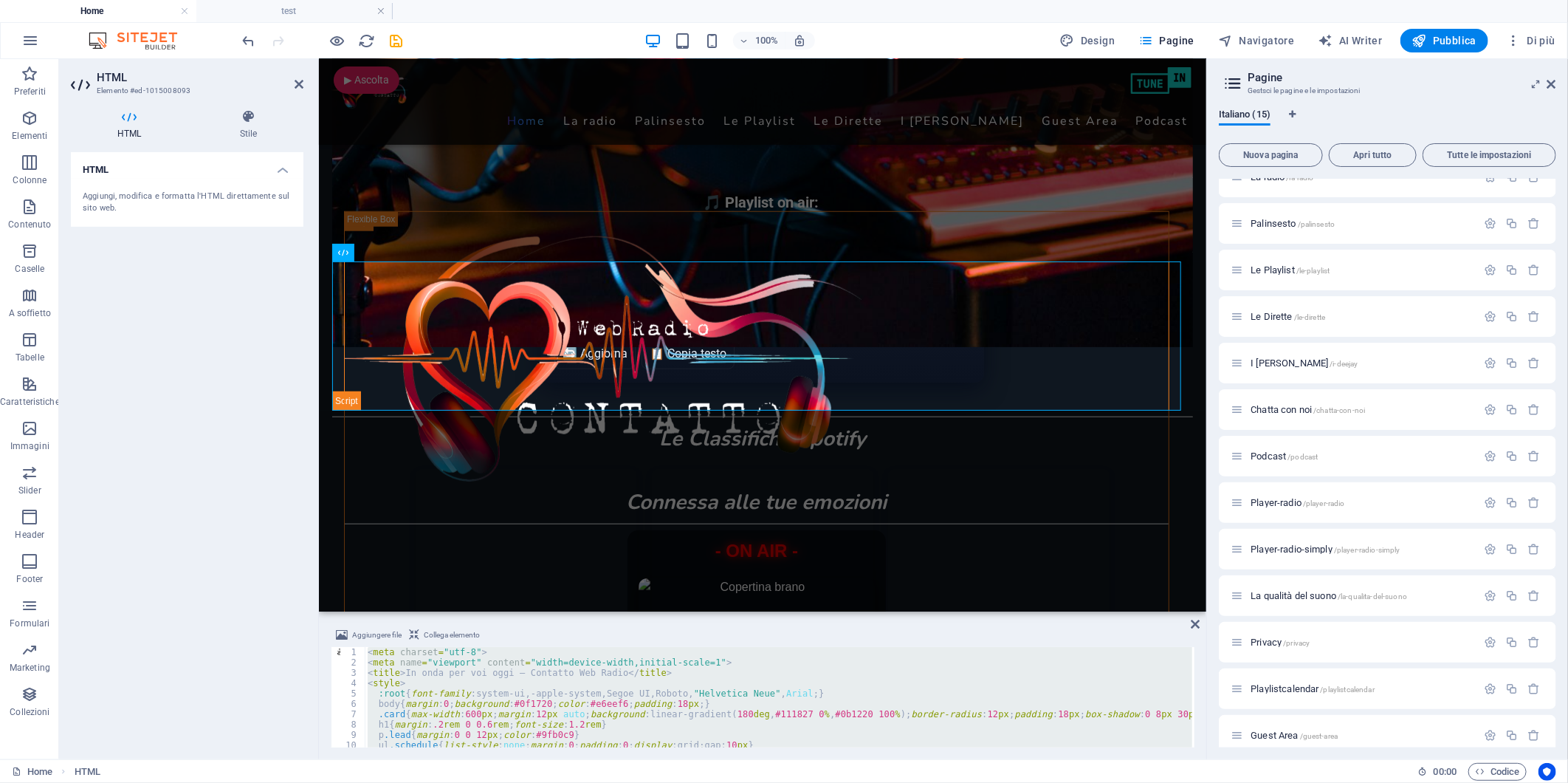
type textarea "</script>"
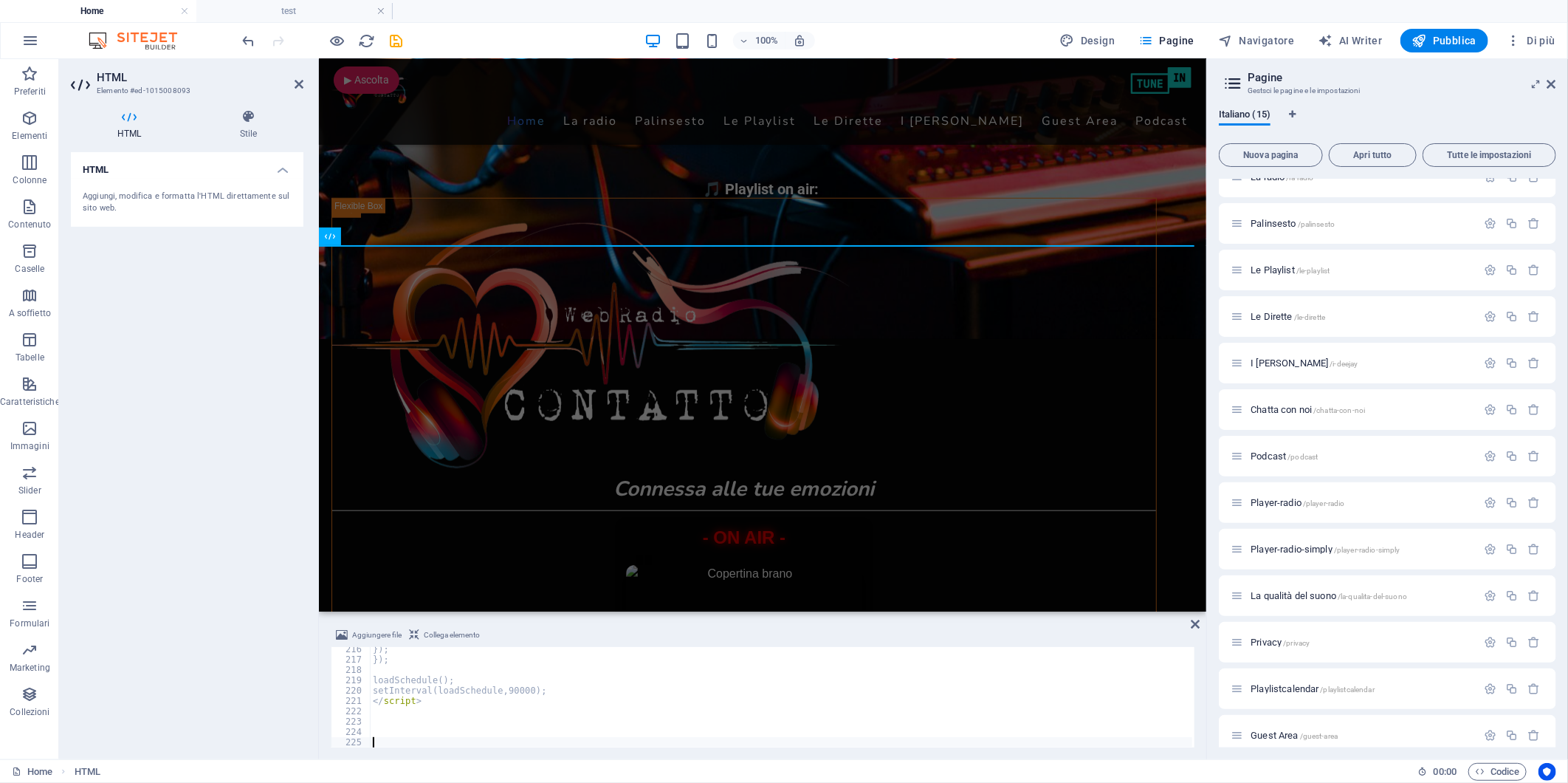
scroll to position [2225, 0]
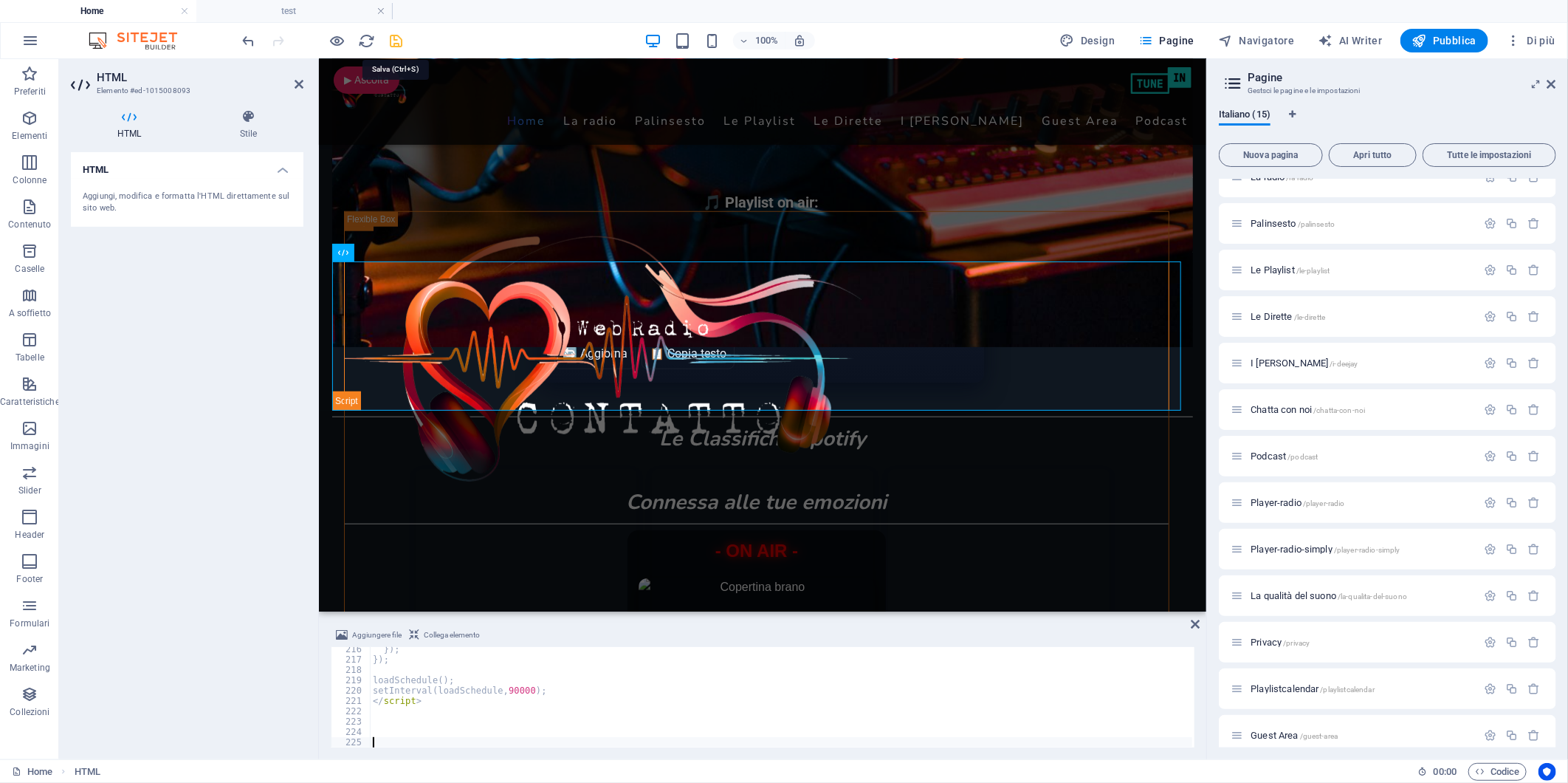
click at [400, 43] on icon "save" at bounding box center [396, 41] width 17 height 17
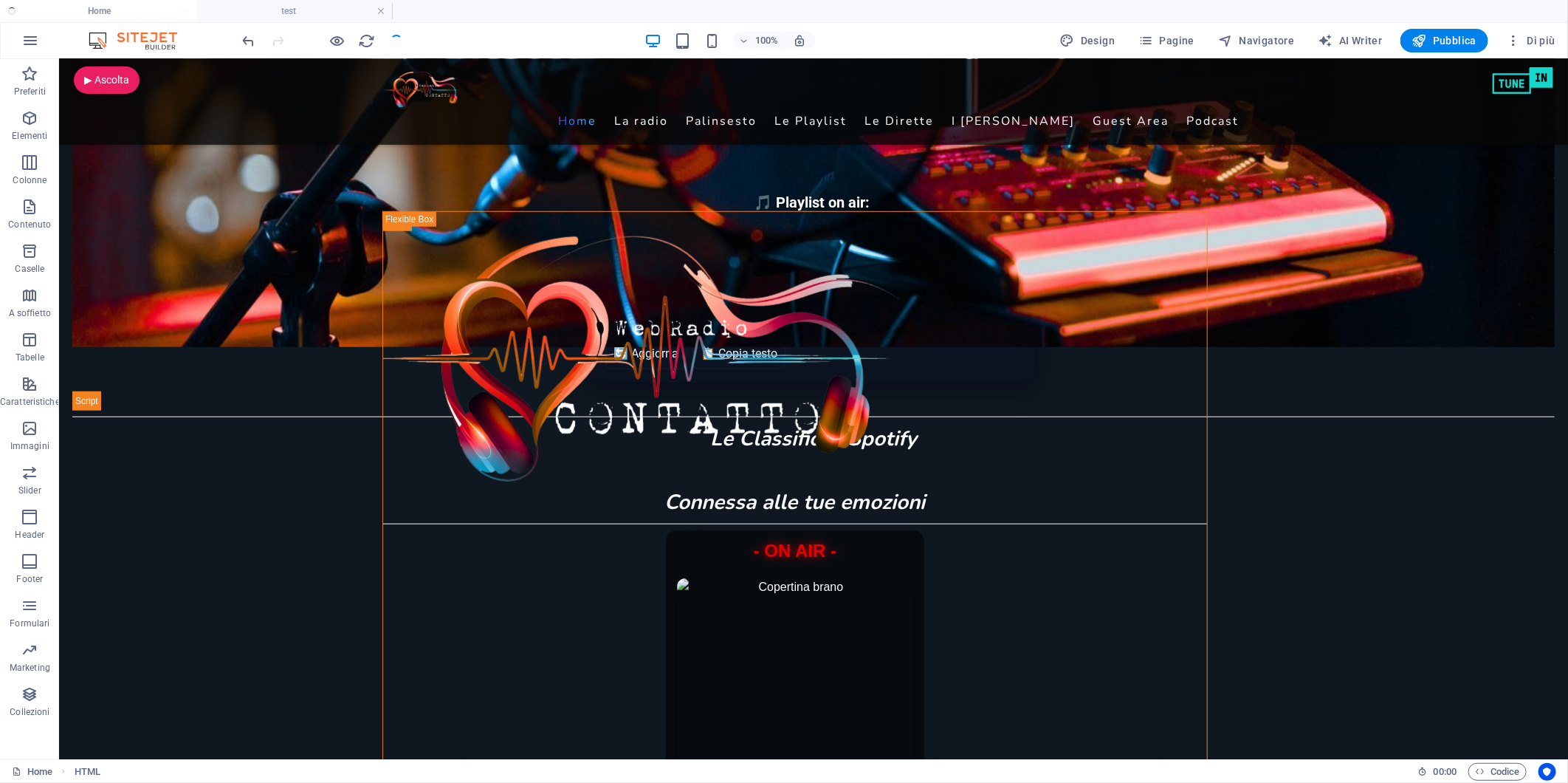
checkbox input "false"
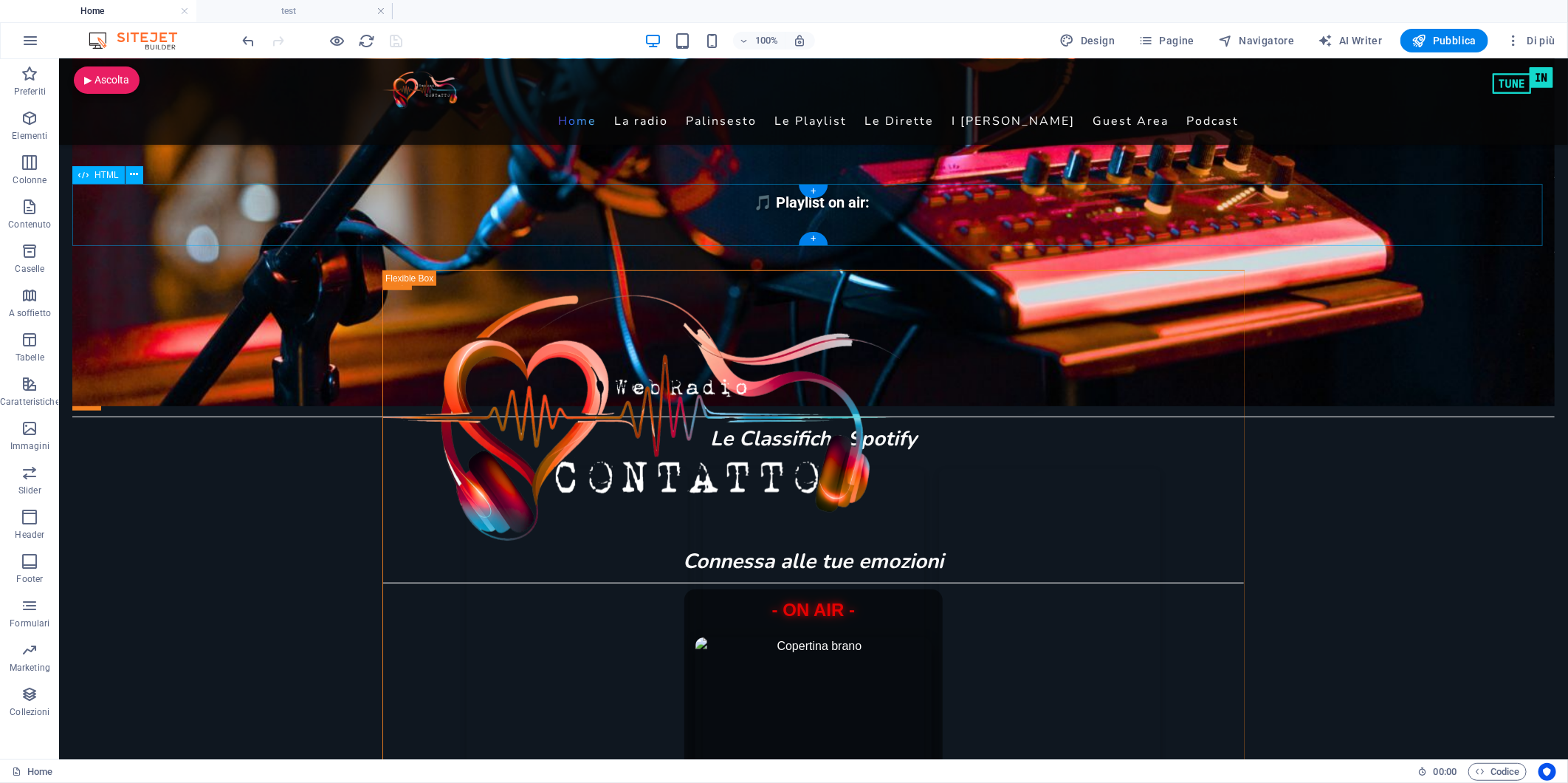
click at [473, 219] on div "🎵 Playlist on air: 🎧 Deejay in diretta:" at bounding box center [813, 214] width 1482 height 62
click at [87, 172] on icon at bounding box center [84, 175] width 11 height 18
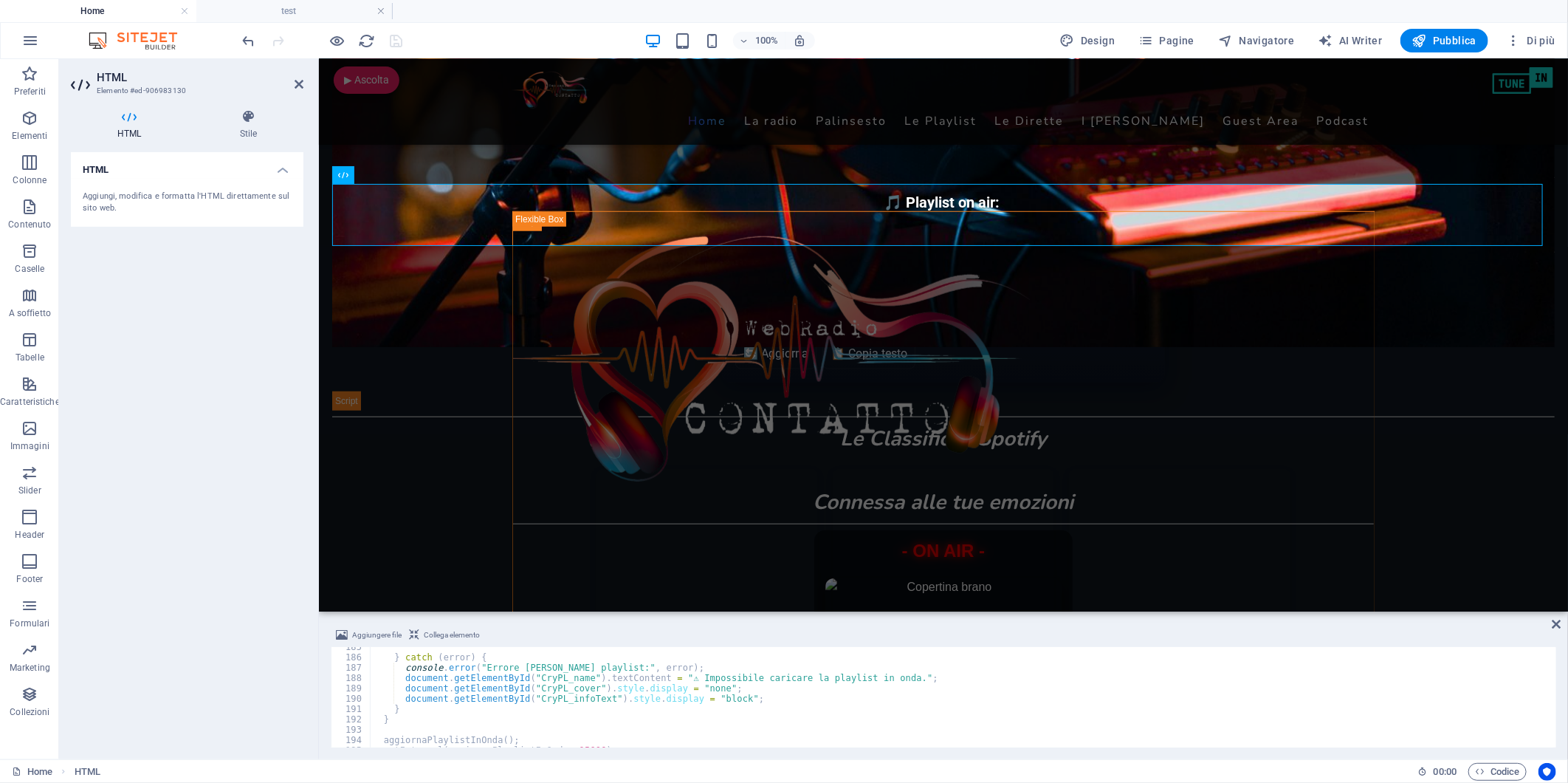
scroll to position [1957, 0]
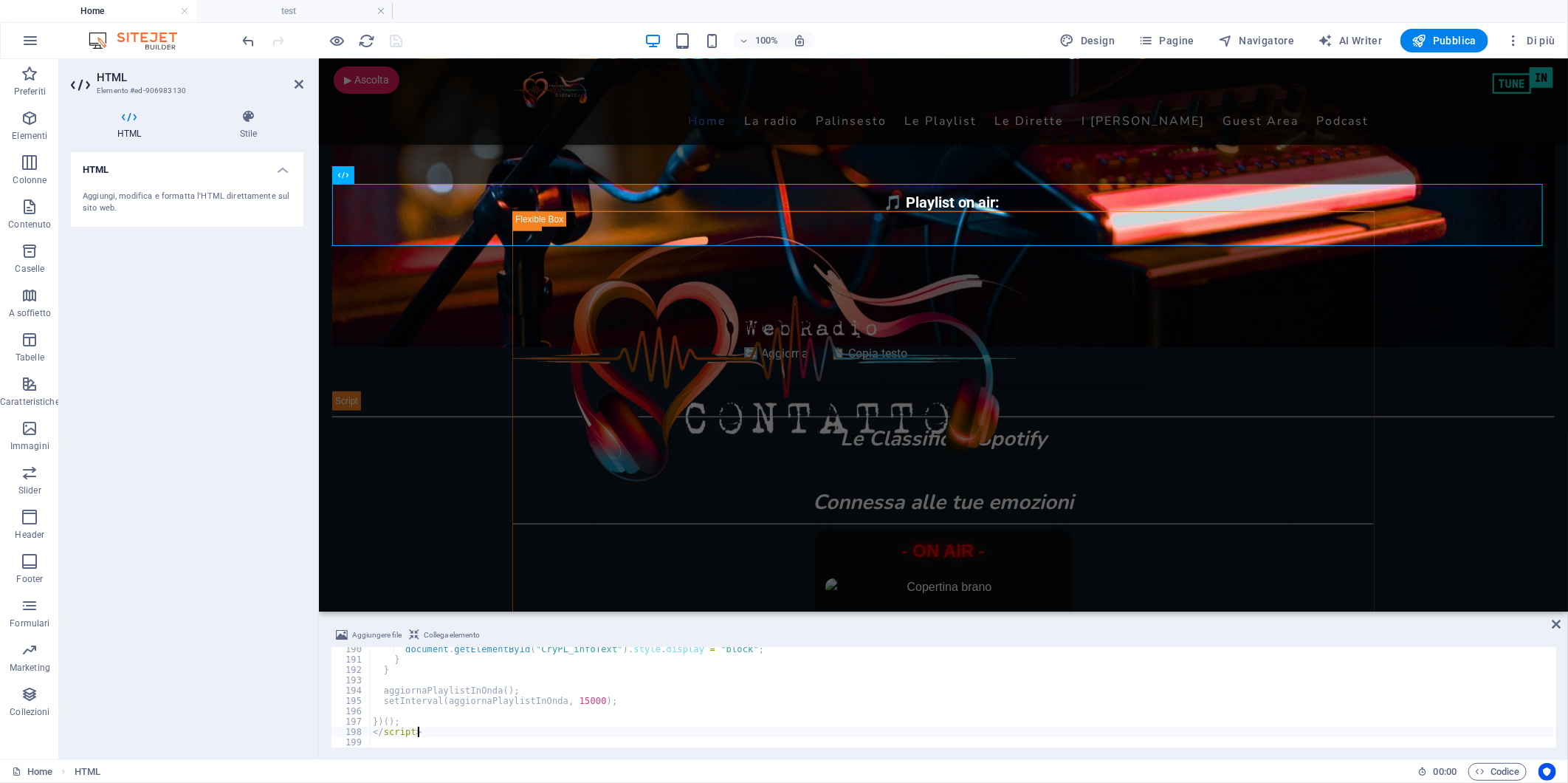
click at [116, 433] on div "HTML Aggiungi, modifica e formatta l'HTML direttamente sul sito web." at bounding box center [187, 449] width 233 height 595
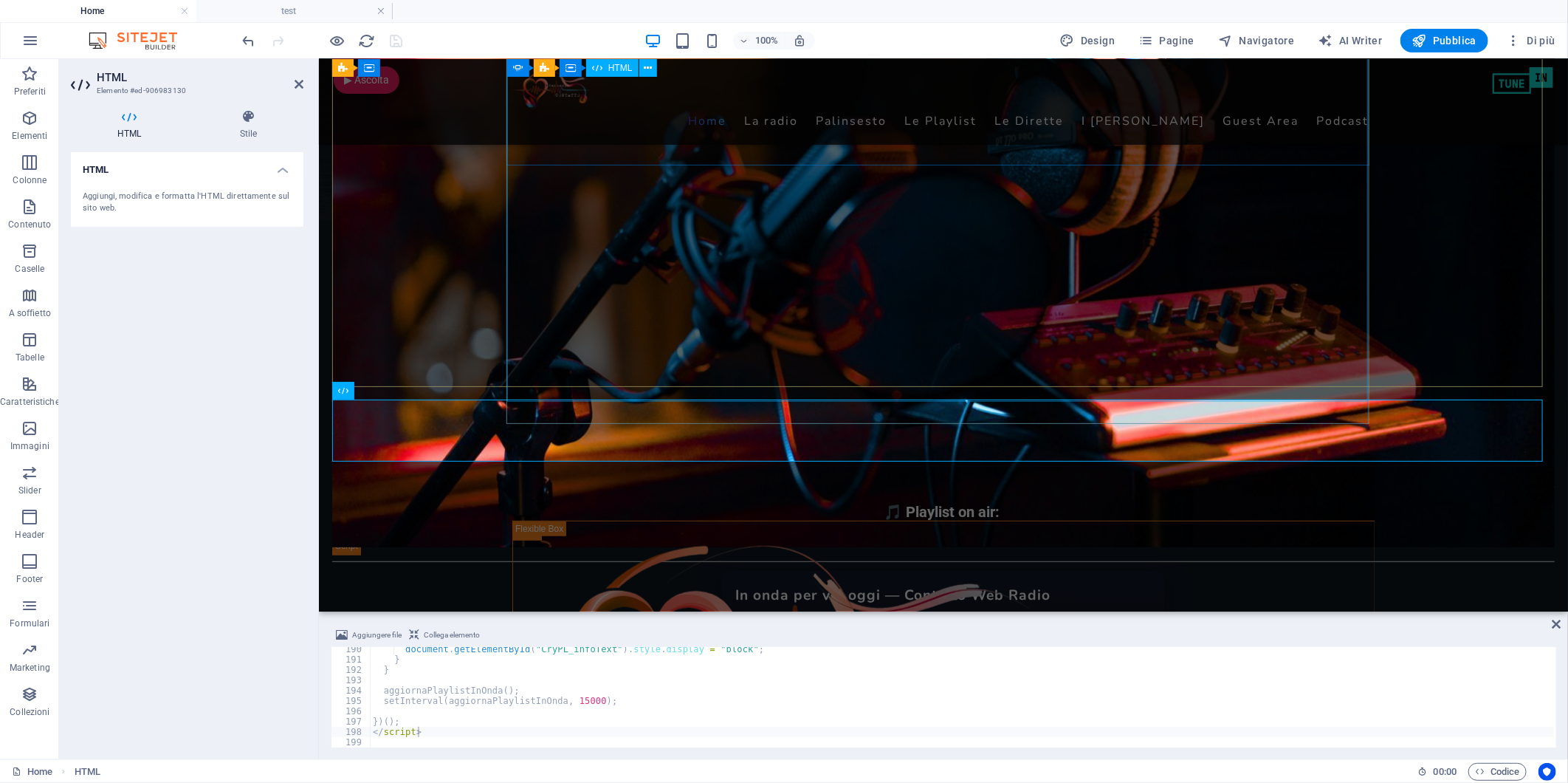
scroll to position [410, 0]
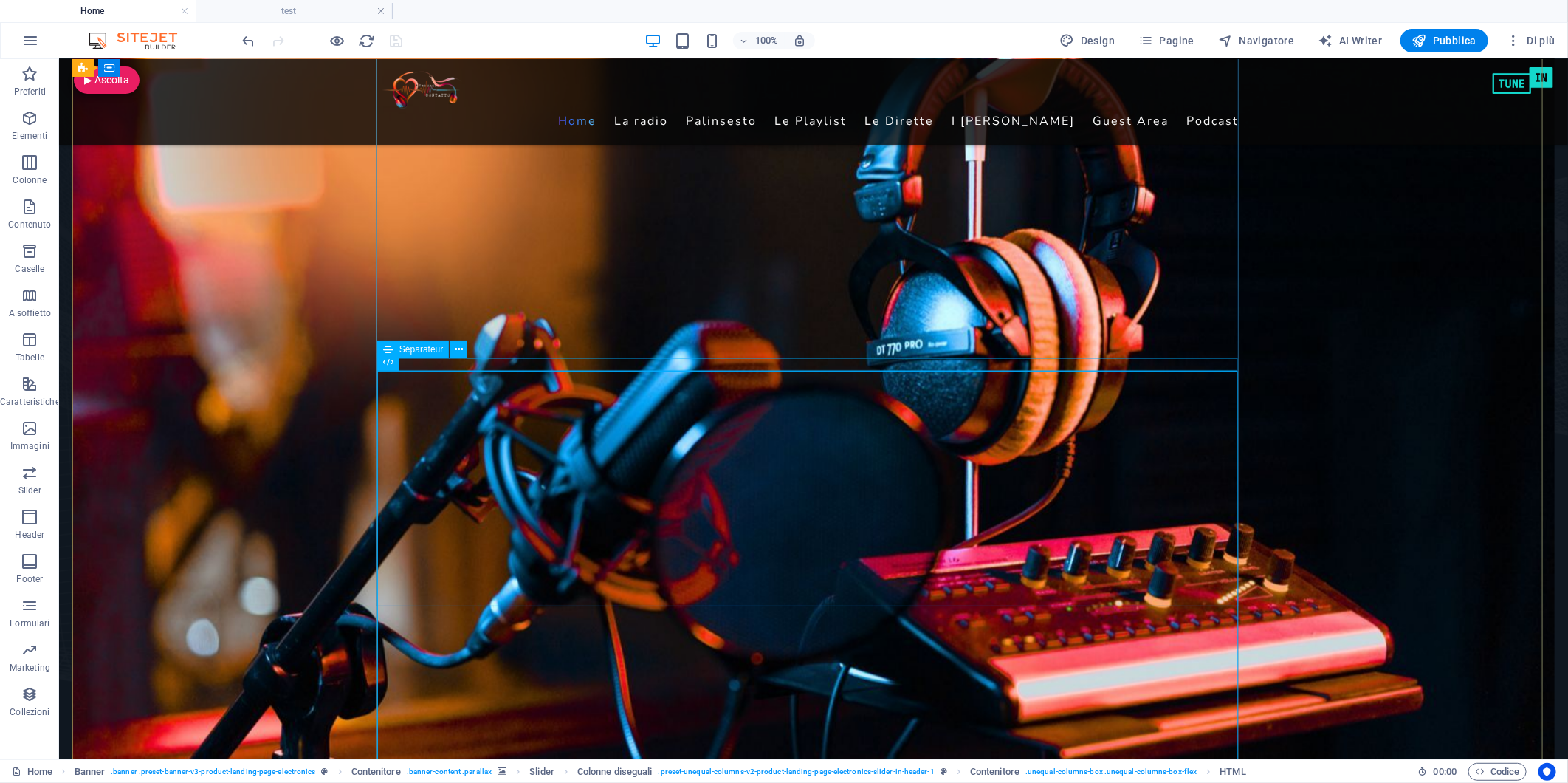
scroll to position [82, 0]
click at [403, 358] on span "HTML" at bounding box center [412, 362] width 25 height 9
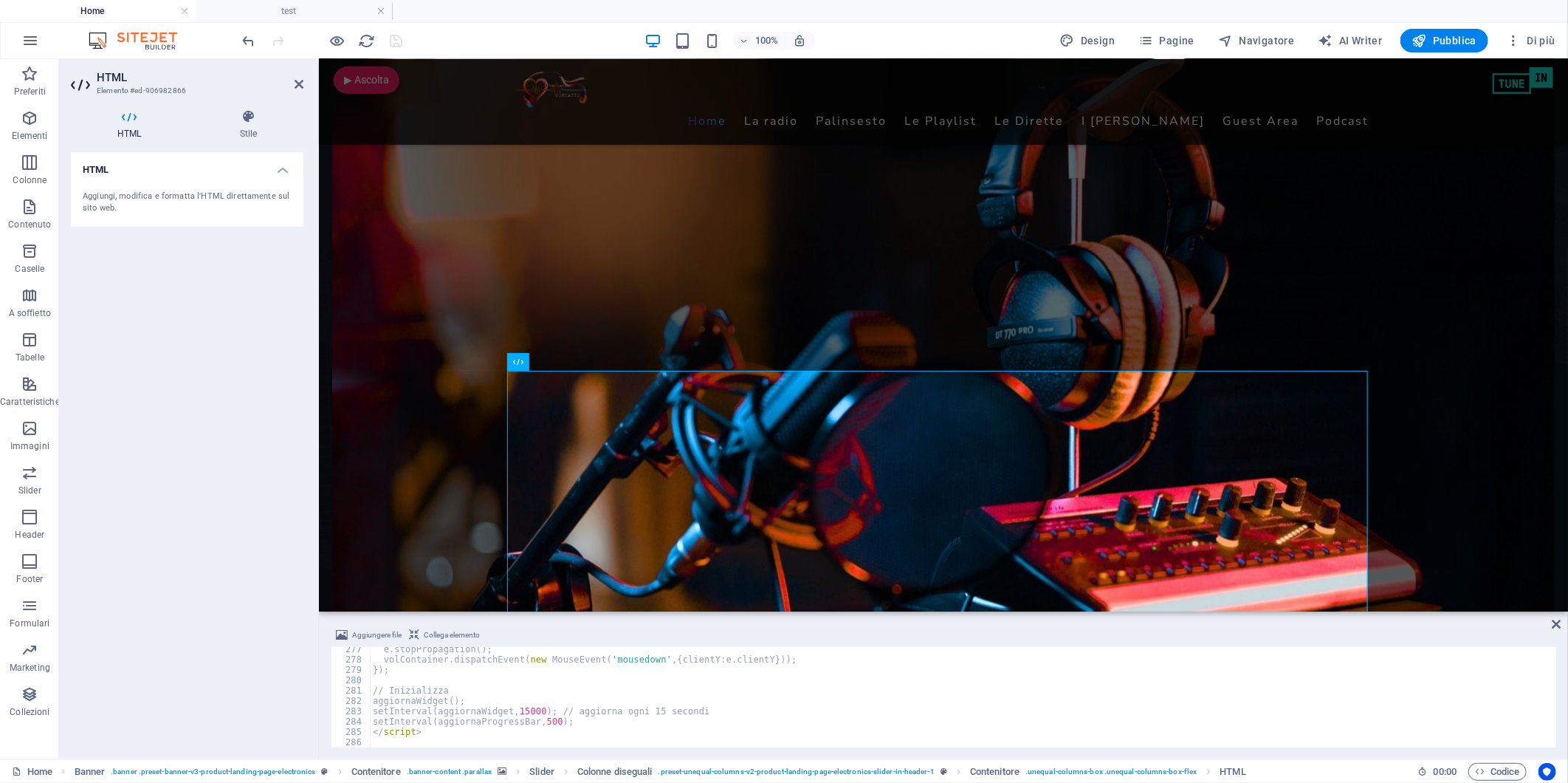
scroll to position [2856, 0]
click at [172, 402] on div "HTML Aggiungi, modifica e formatta l'HTML direttamente sul sito web." at bounding box center [187, 449] width 233 height 595
click at [197, 248] on div "HTML Aggiungi, modifica e formatta l'HTML direttamente sul sito web." at bounding box center [187, 449] width 233 height 595
click at [181, 254] on div "HTML Aggiungi, modifica e formatta l'HTML direttamente sul sito web." at bounding box center [187, 449] width 233 height 595
click at [133, 349] on div "HTML Aggiungi, modifica e formatta l'HTML direttamente sul sito web." at bounding box center [187, 449] width 233 height 595
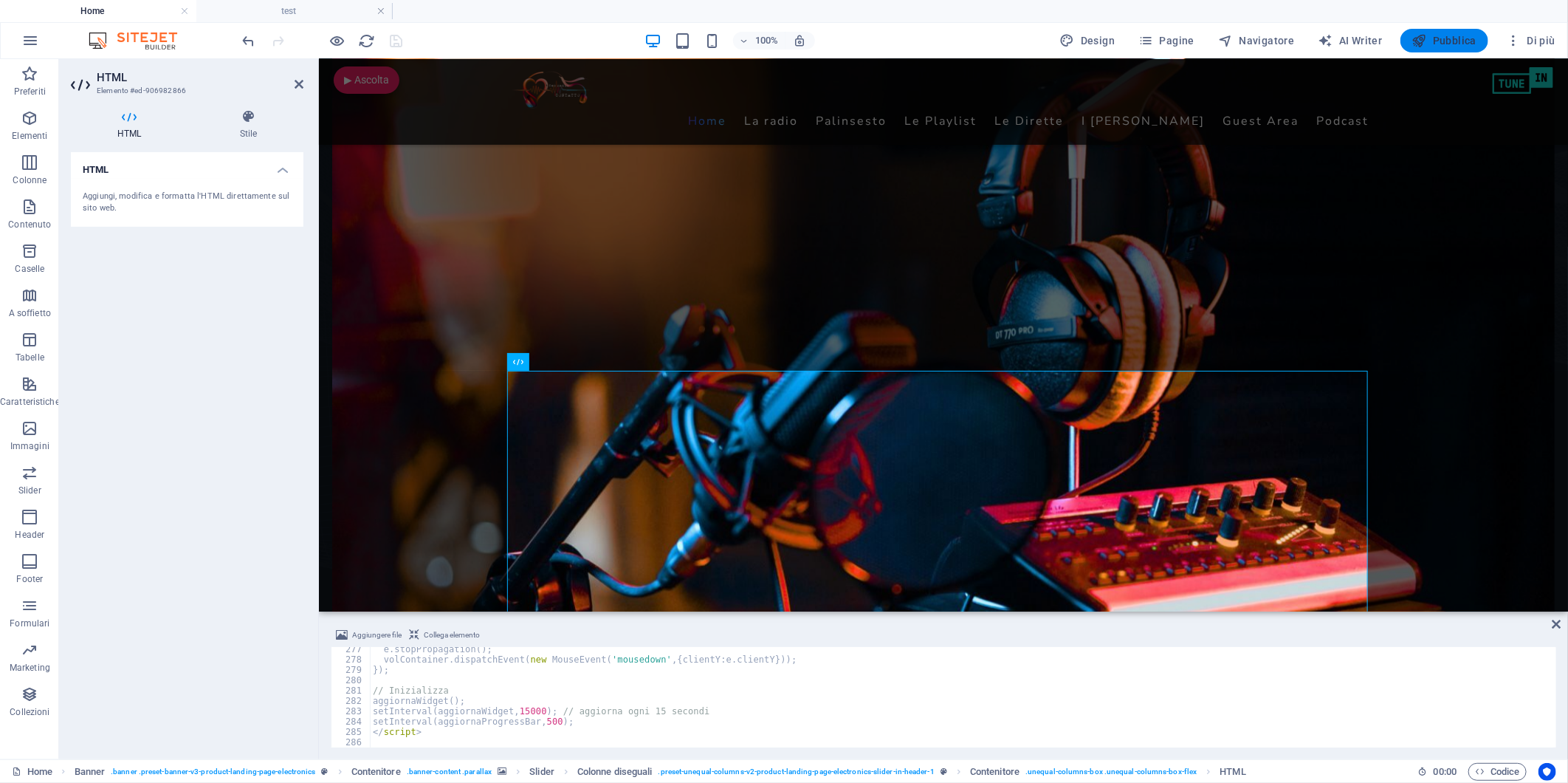
click at [1438, 37] on span "Pubblica" at bounding box center [1444, 41] width 65 height 15
